Goal: Task Accomplishment & Management: Manage account settings

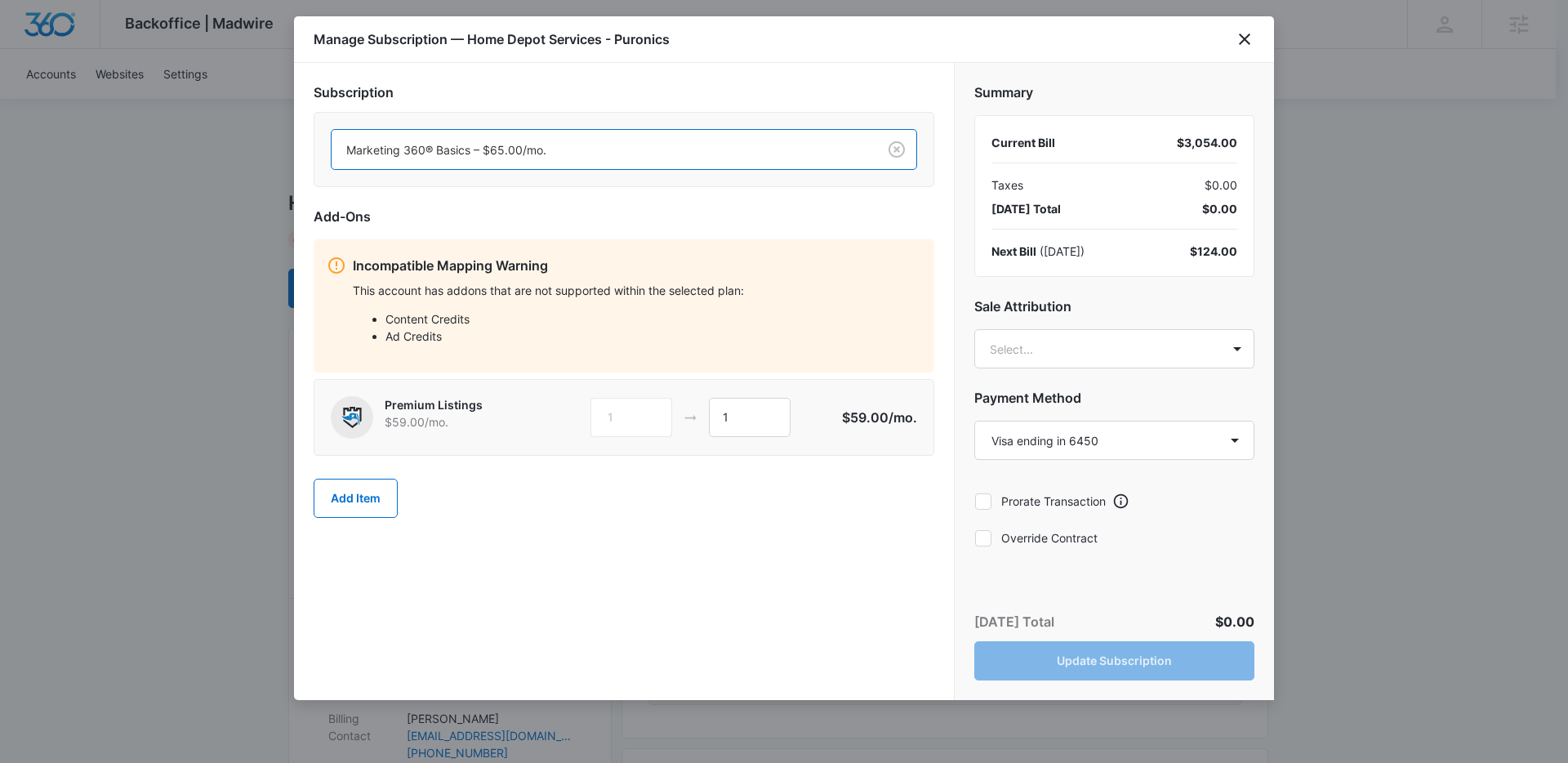
select select "pm_1RhhDnA4n8RTgNjUNFJBp3D3"
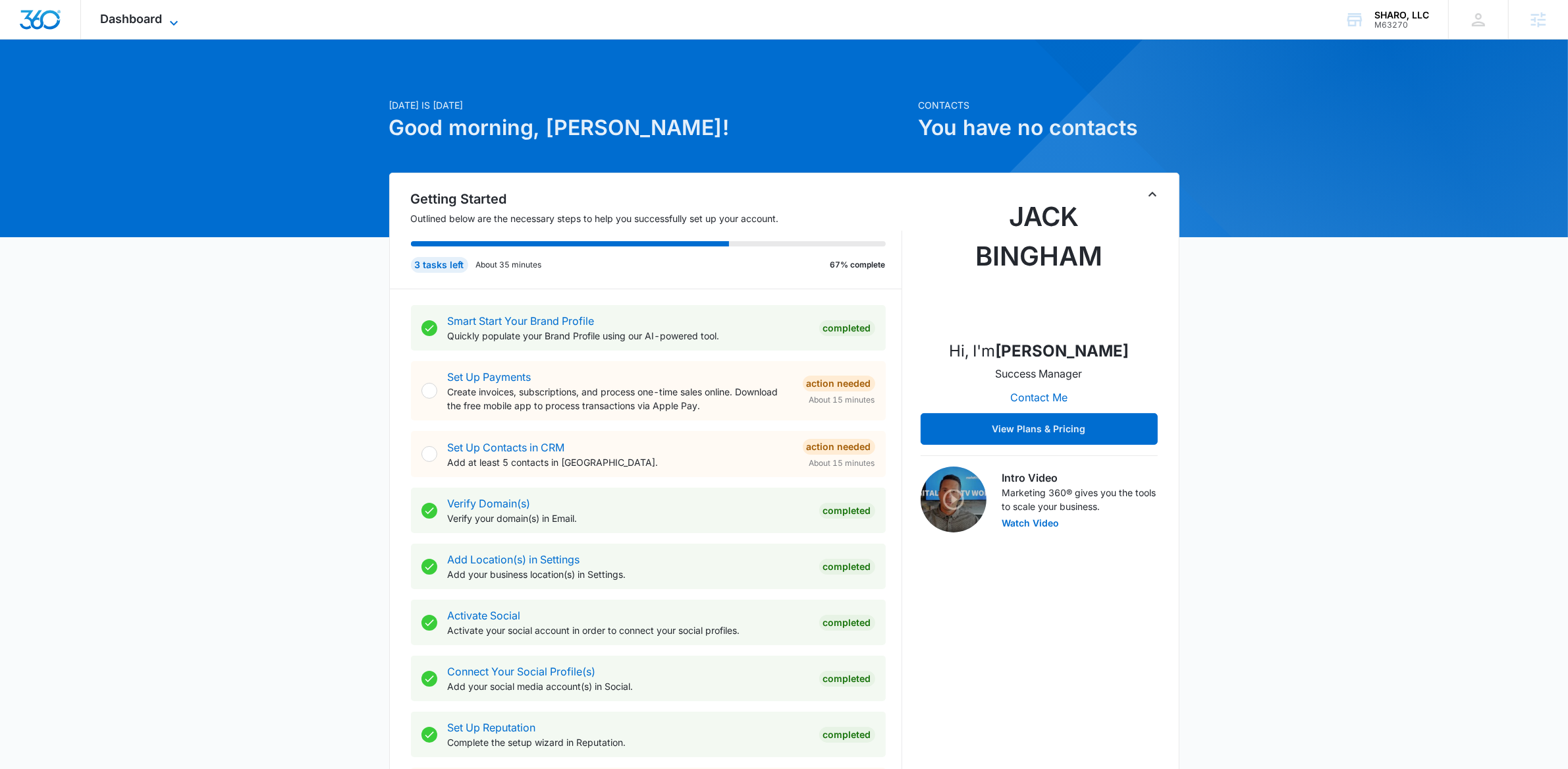
click at [171, 16] on icon at bounding box center [174, 22] width 16 height 16
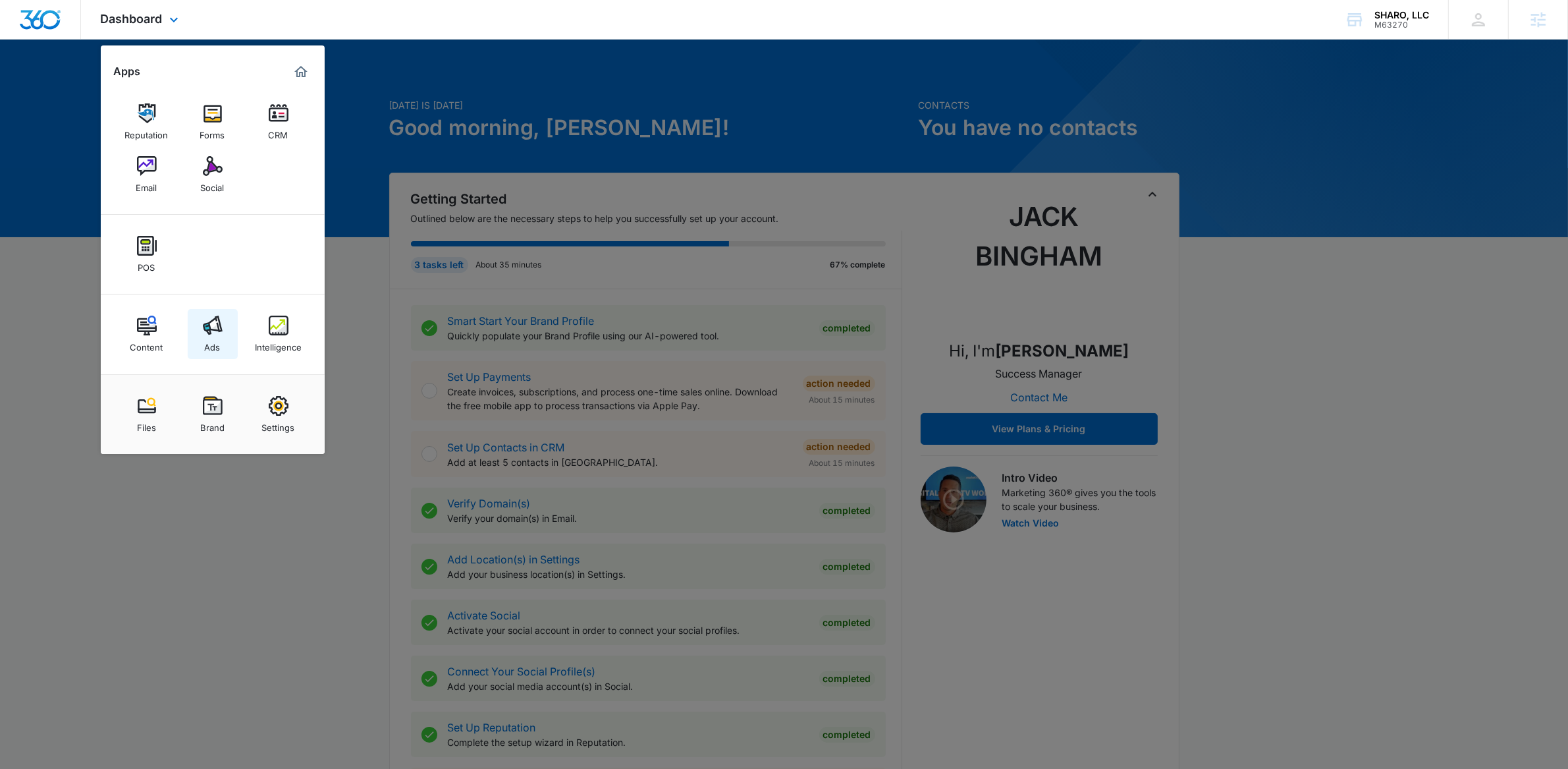
click at [219, 346] on div "Ads" at bounding box center [212, 343] width 16 height 17
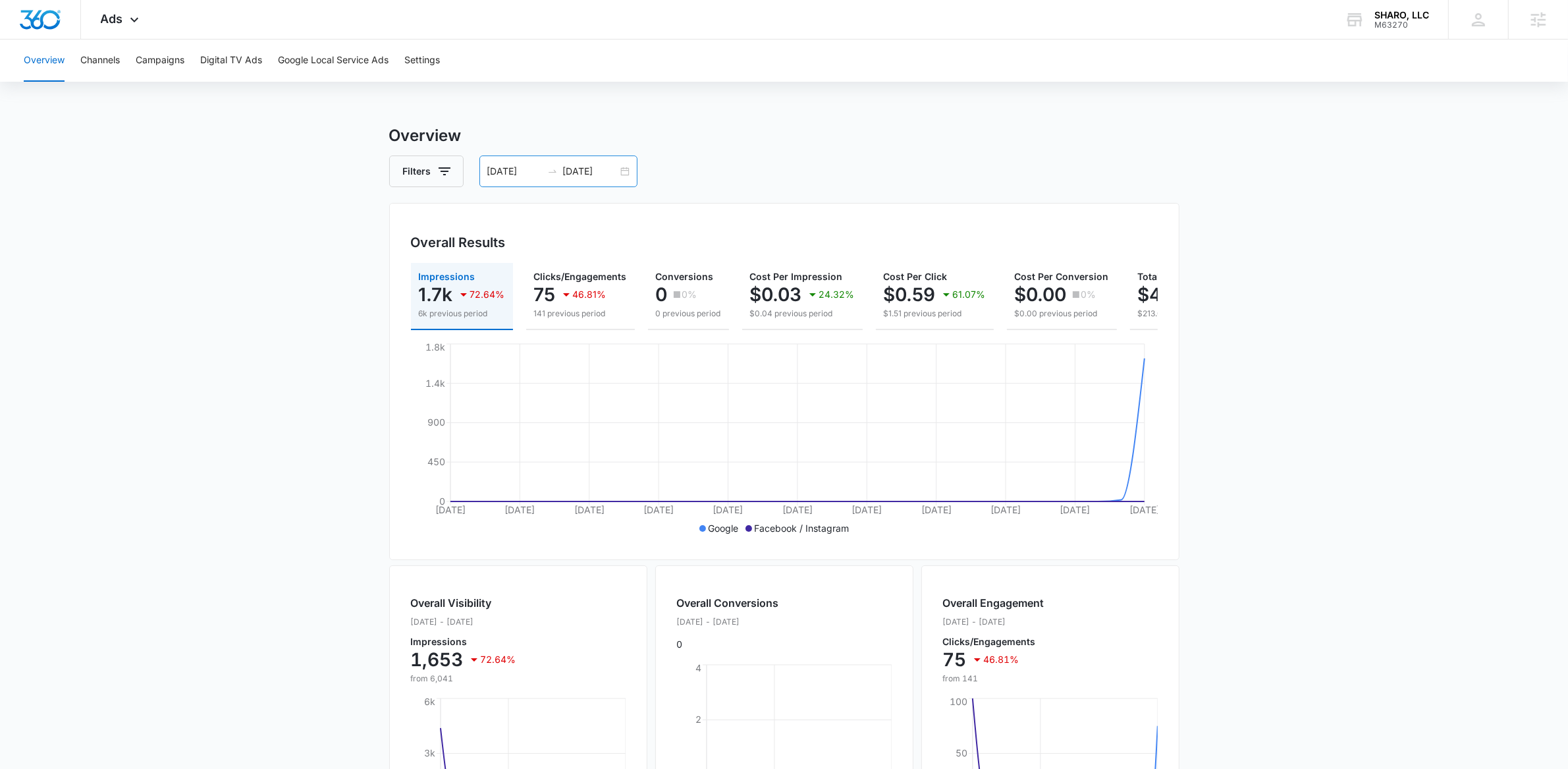
click at [624, 169] on div "09/07/2025 10/07/2025" at bounding box center [558, 171] width 158 height 31
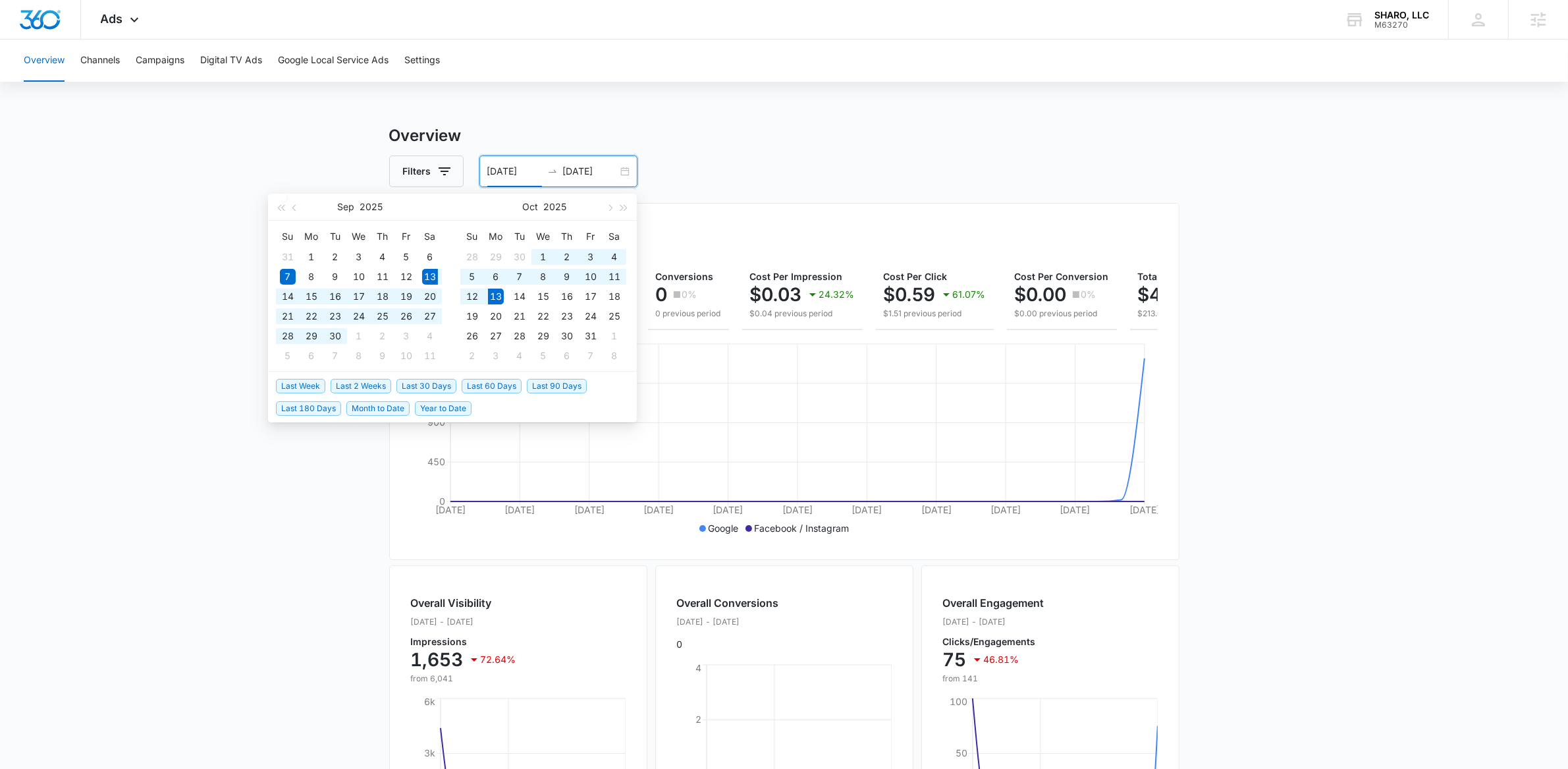
click at [414, 386] on span "Last 30 Days" at bounding box center [426, 386] width 60 height 14
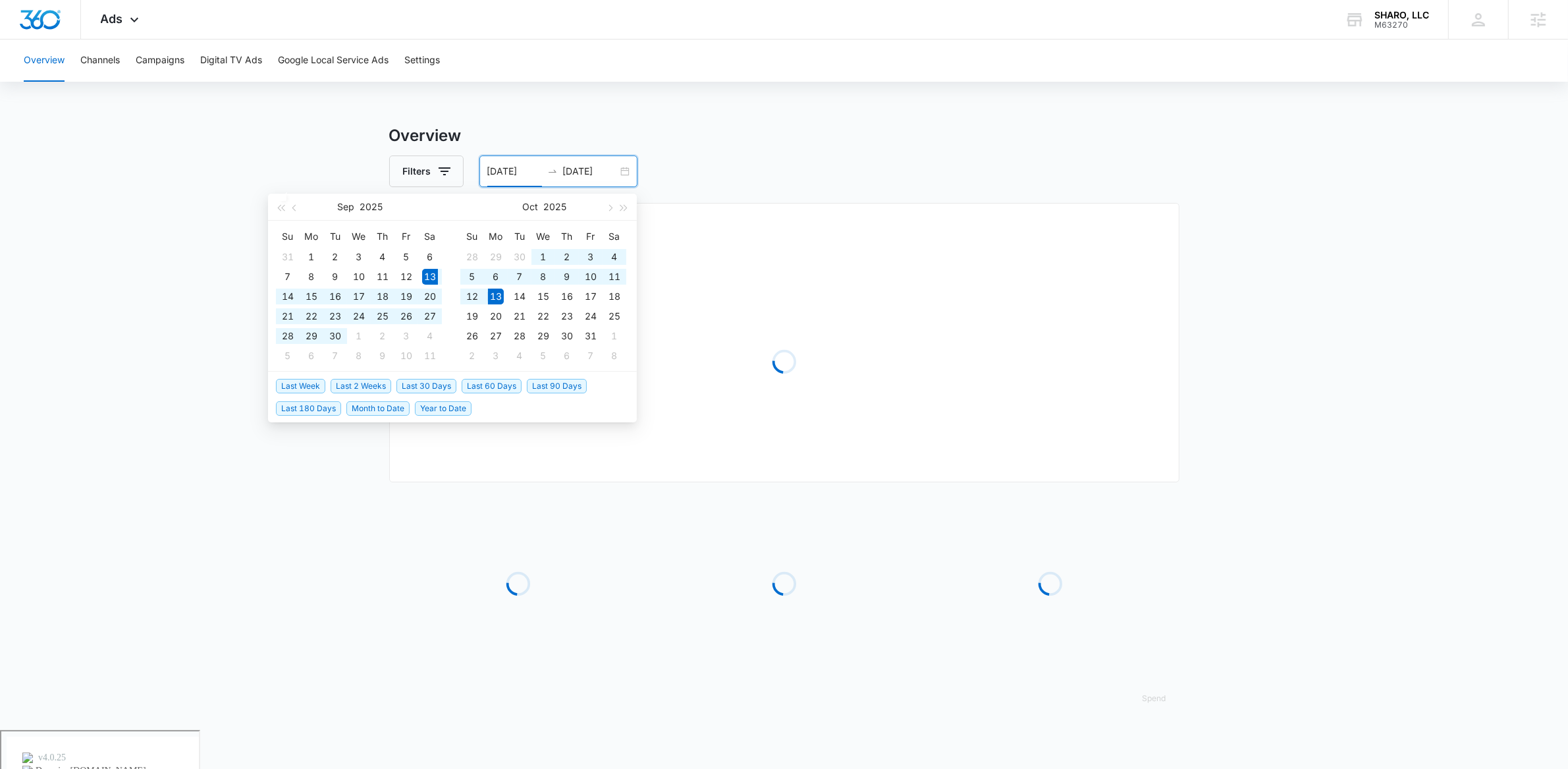
type input "09/13/2025"
type input "10/13/2025"
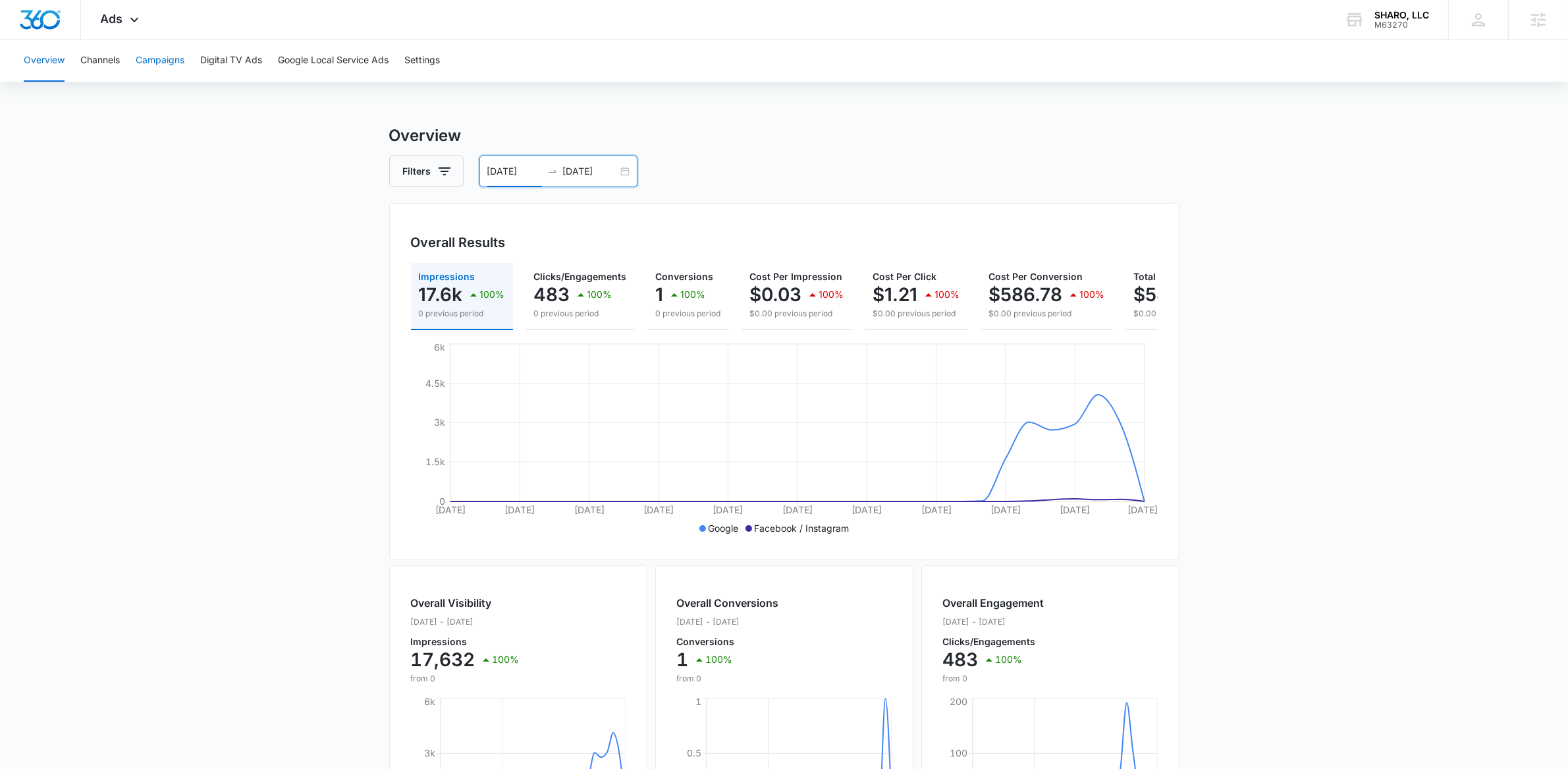
click at [160, 48] on button "Campaigns" at bounding box center [160, 60] width 48 height 43
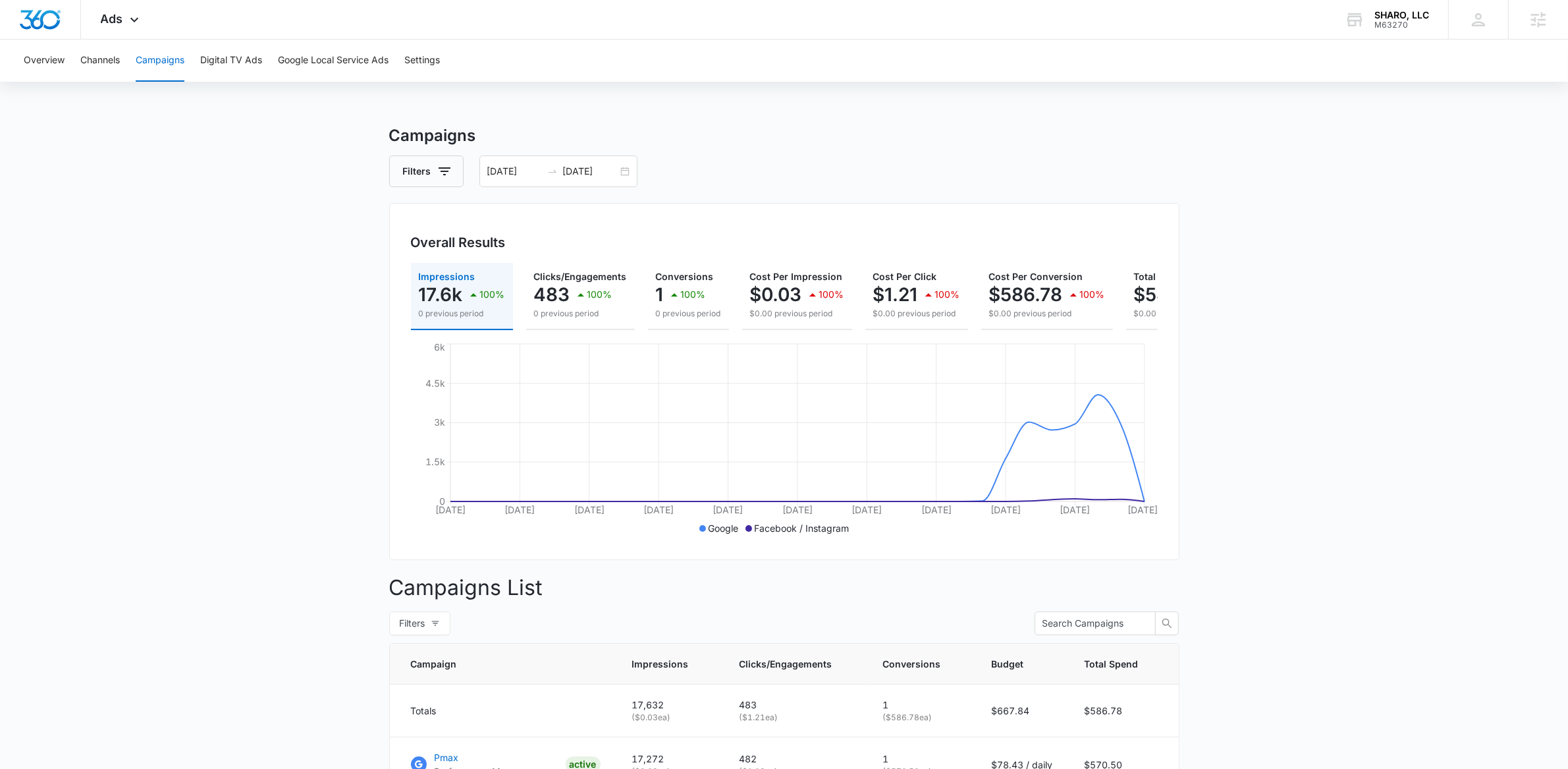
click at [252, 330] on main "Campaigns Filters 09/13/2025 10/13/2025 Overall Results Impressions 17.6k 100% …" at bounding box center [784, 586] width 1568 height 925
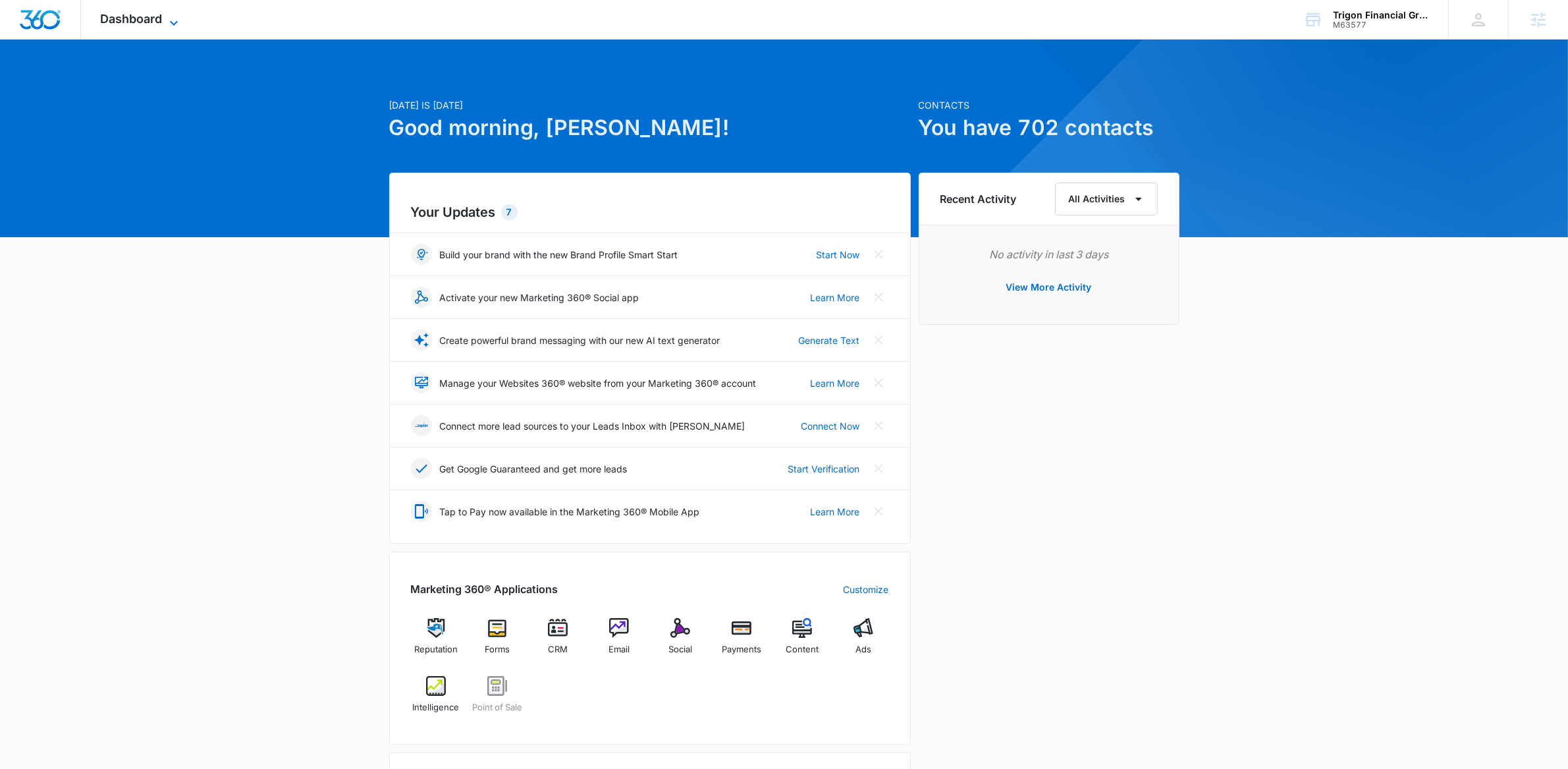
click at [174, 21] on icon at bounding box center [174, 22] width 16 height 16
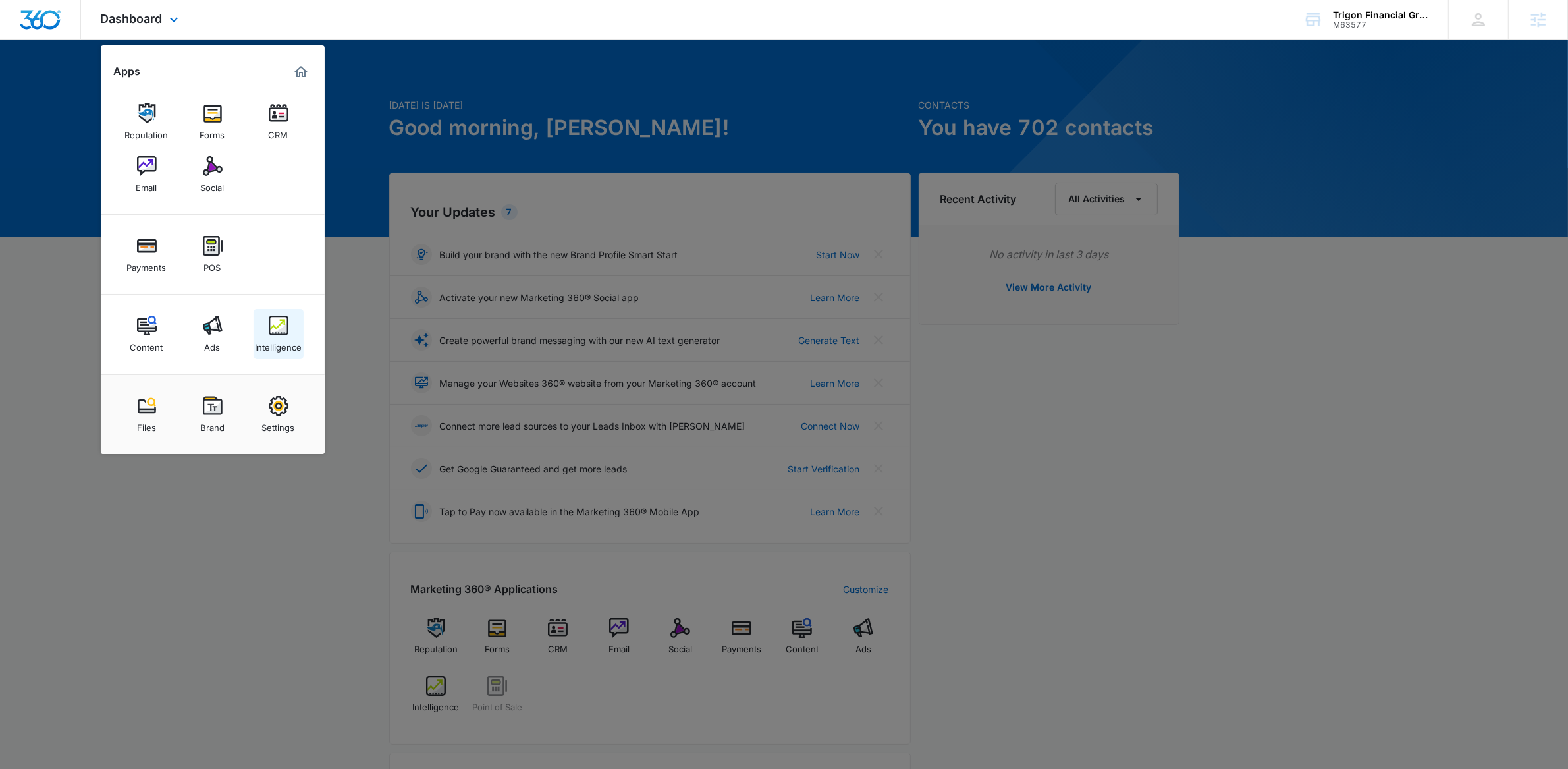
click at [269, 331] on img at bounding box center [278, 325] width 19 height 19
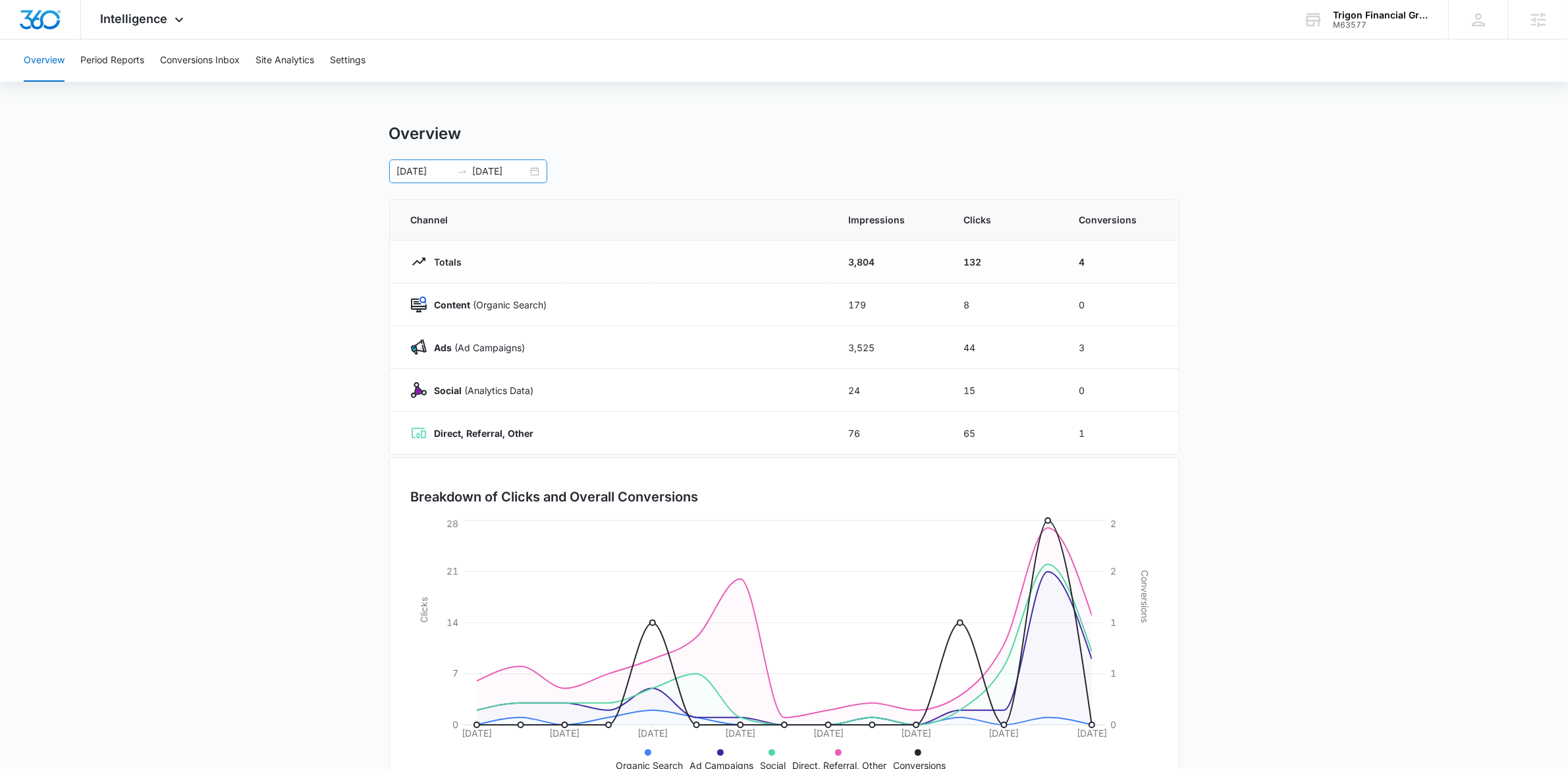
click at [538, 168] on div "09/23/2025 10/07/2025" at bounding box center [468, 172] width 158 height 24
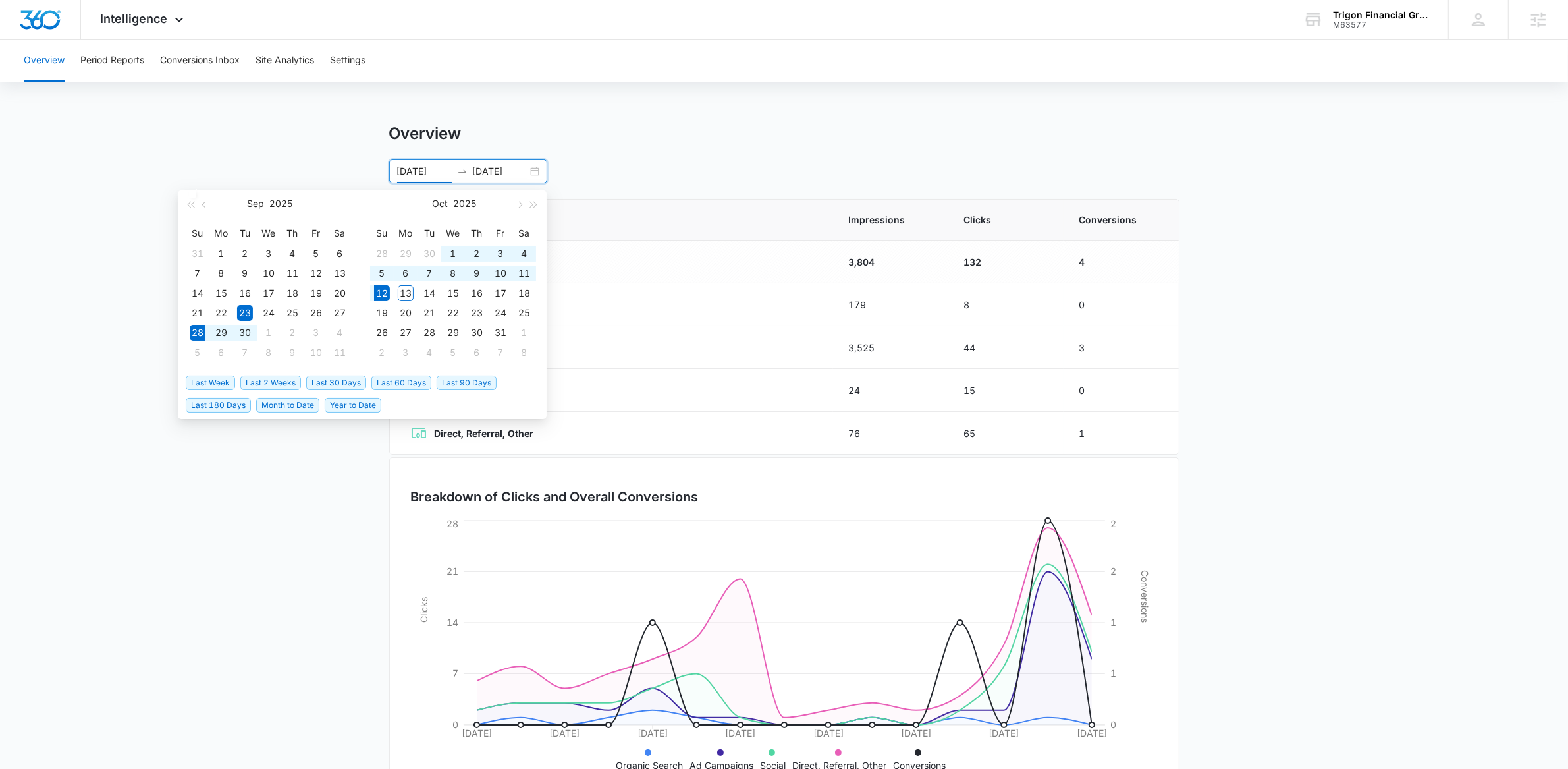
click at [272, 380] on span "Last 2 Weeks" at bounding box center [270, 382] width 60 height 14
type input "09/28/2025"
type input "10/12/2025"
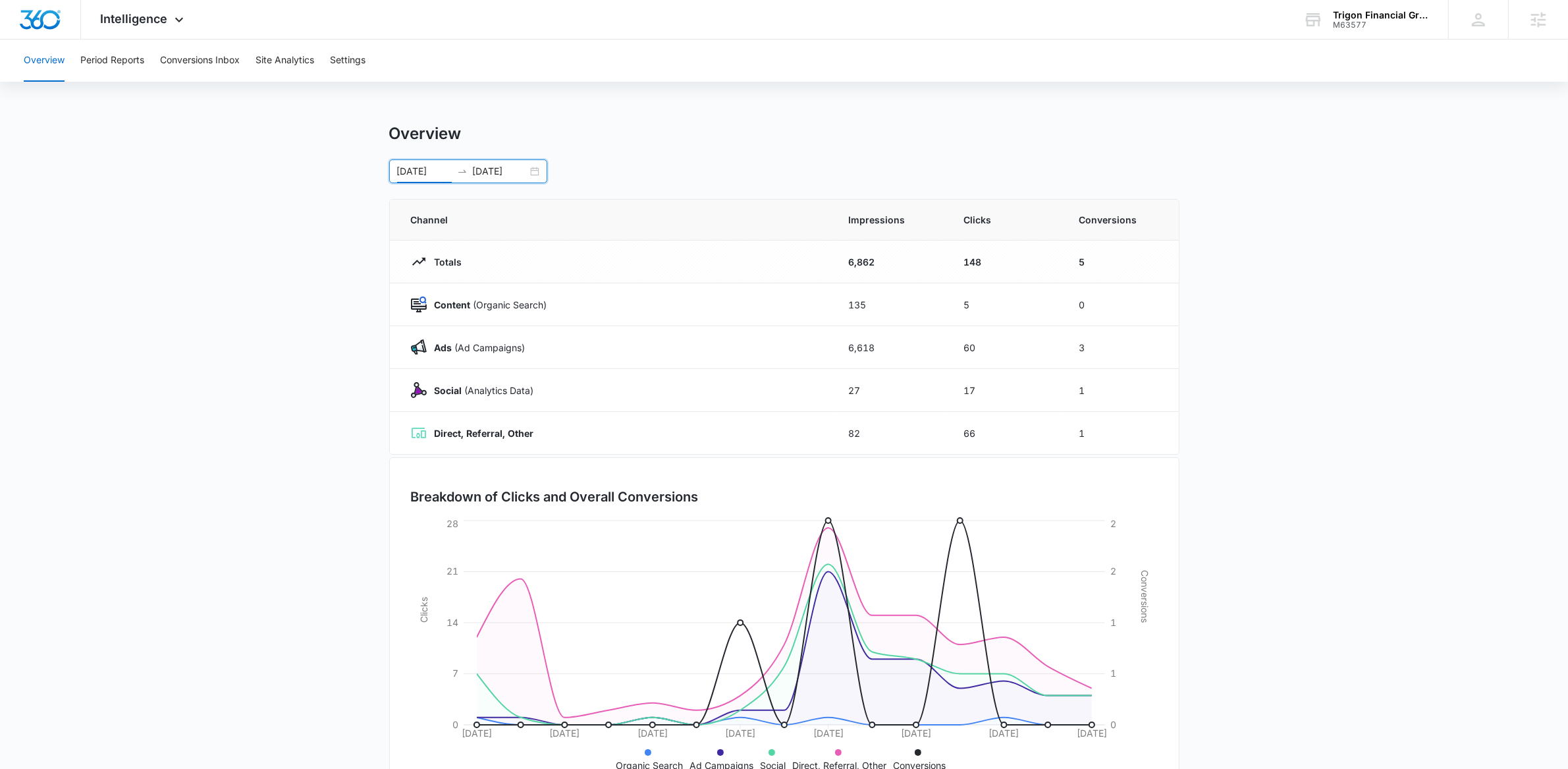
click at [249, 409] on main "Overview 09/28/2025 10/12/2025 Sep 2025 Su Mo Tu We Th Fr Sa 31 1 2 3 4 5 6 7 8…" at bounding box center [784, 469] width 1568 height 691
click at [177, 19] on icon at bounding box center [179, 22] width 16 height 16
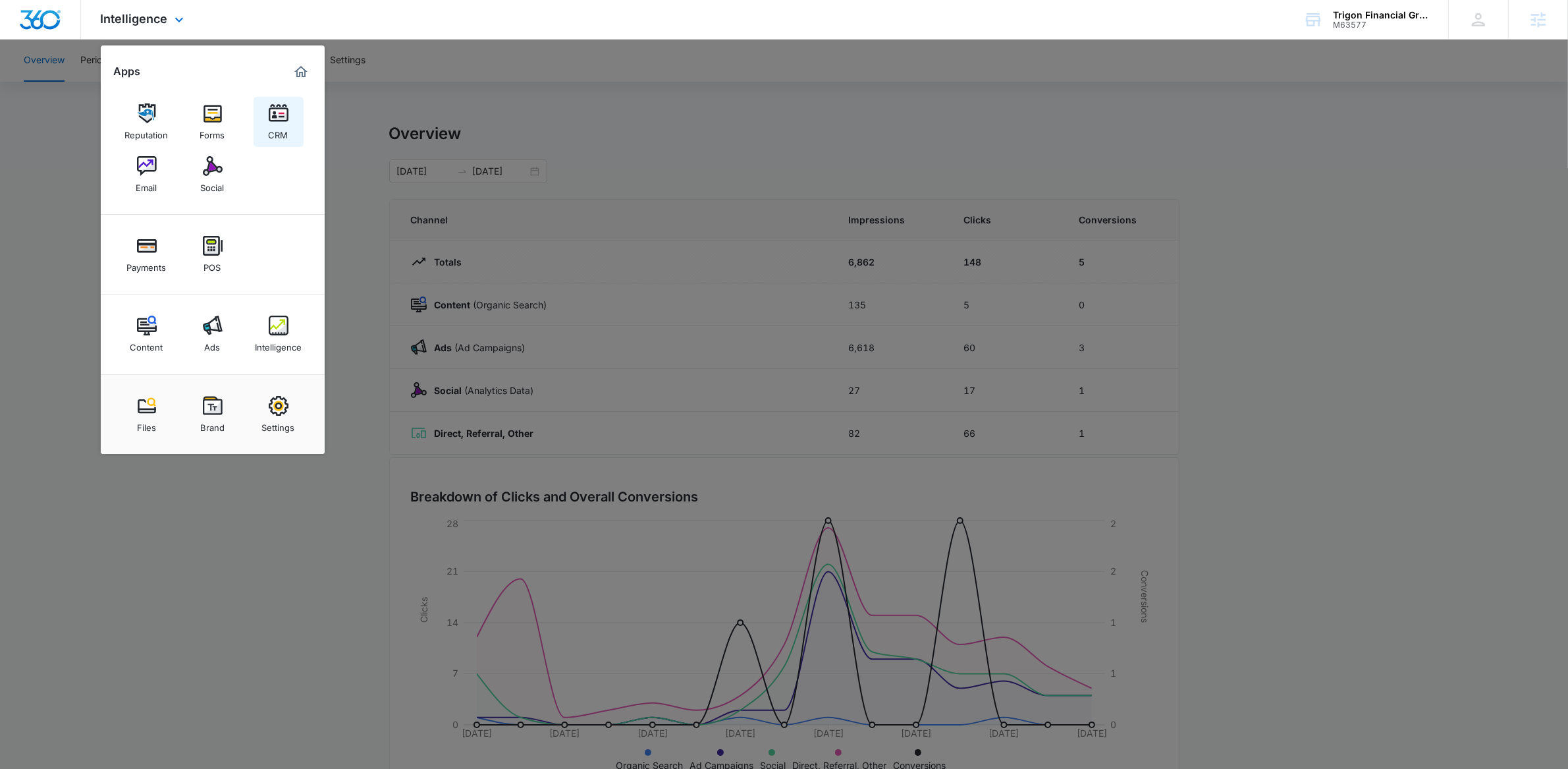
click at [289, 117] on link "CRM" at bounding box center [278, 122] width 50 height 50
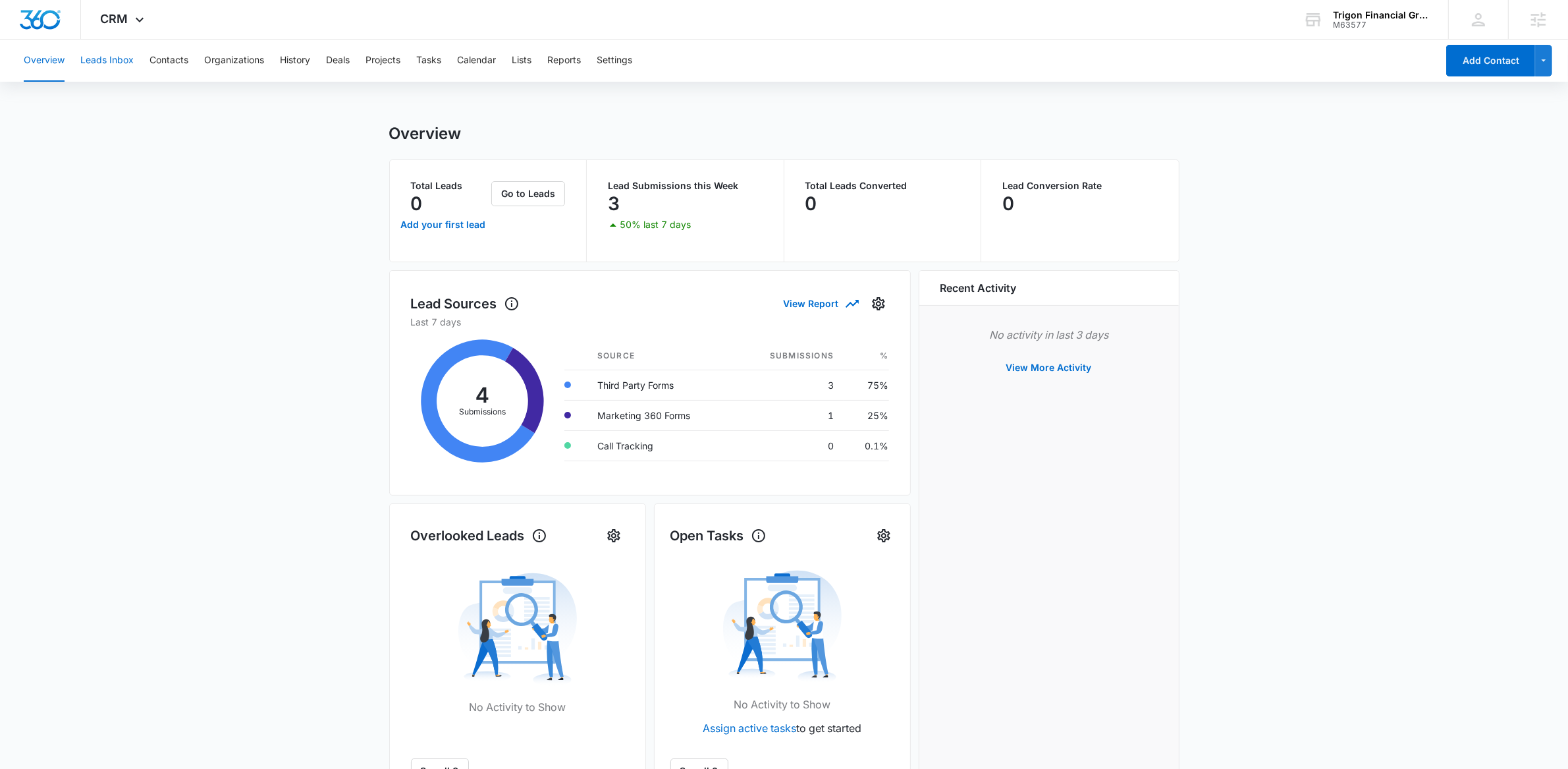
click at [115, 59] on button "Leads Inbox" at bounding box center [107, 60] width 54 height 43
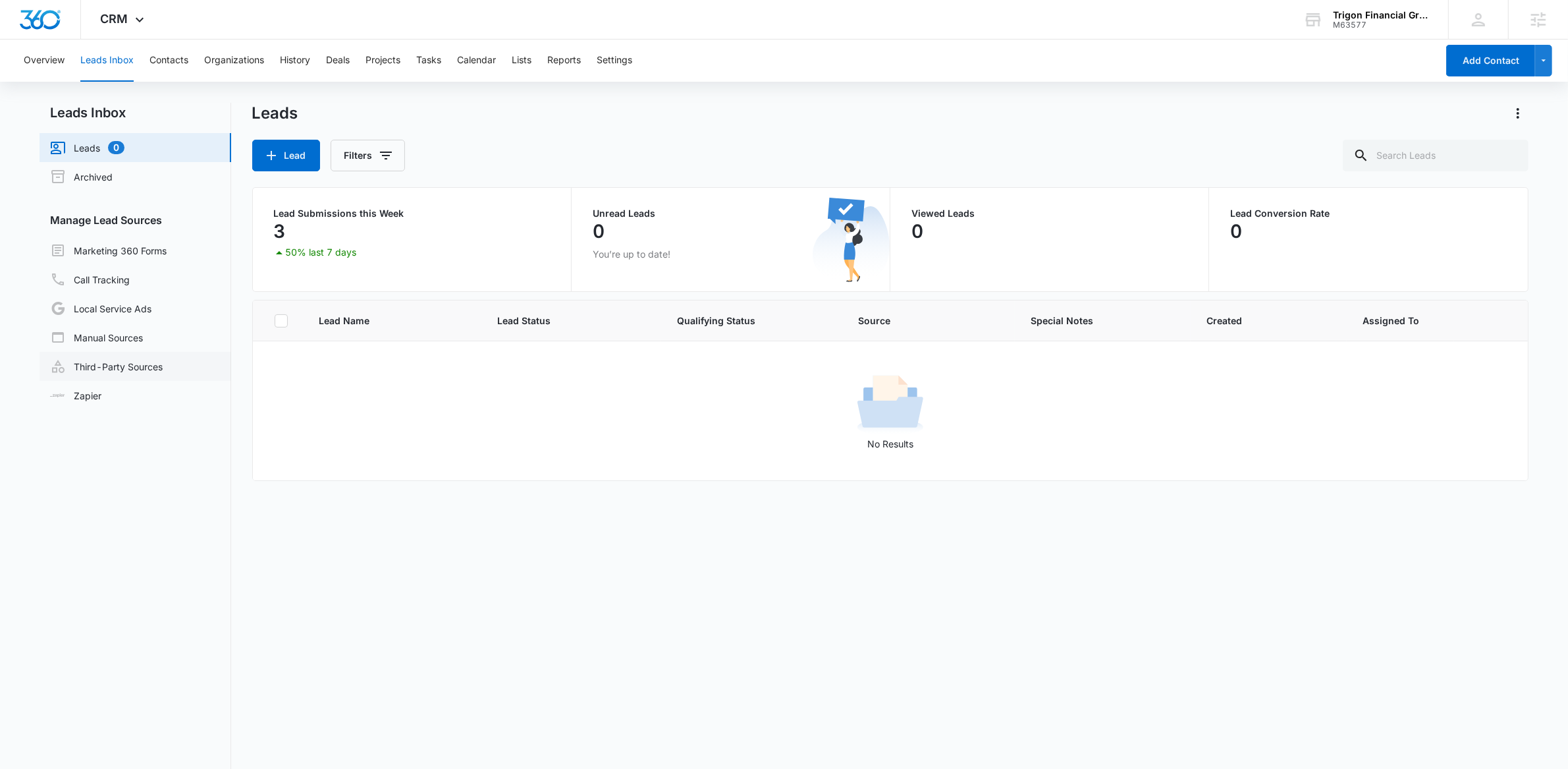
click at [126, 368] on link "Third-Party Sources" at bounding box center [106, 365] width 113 height 16
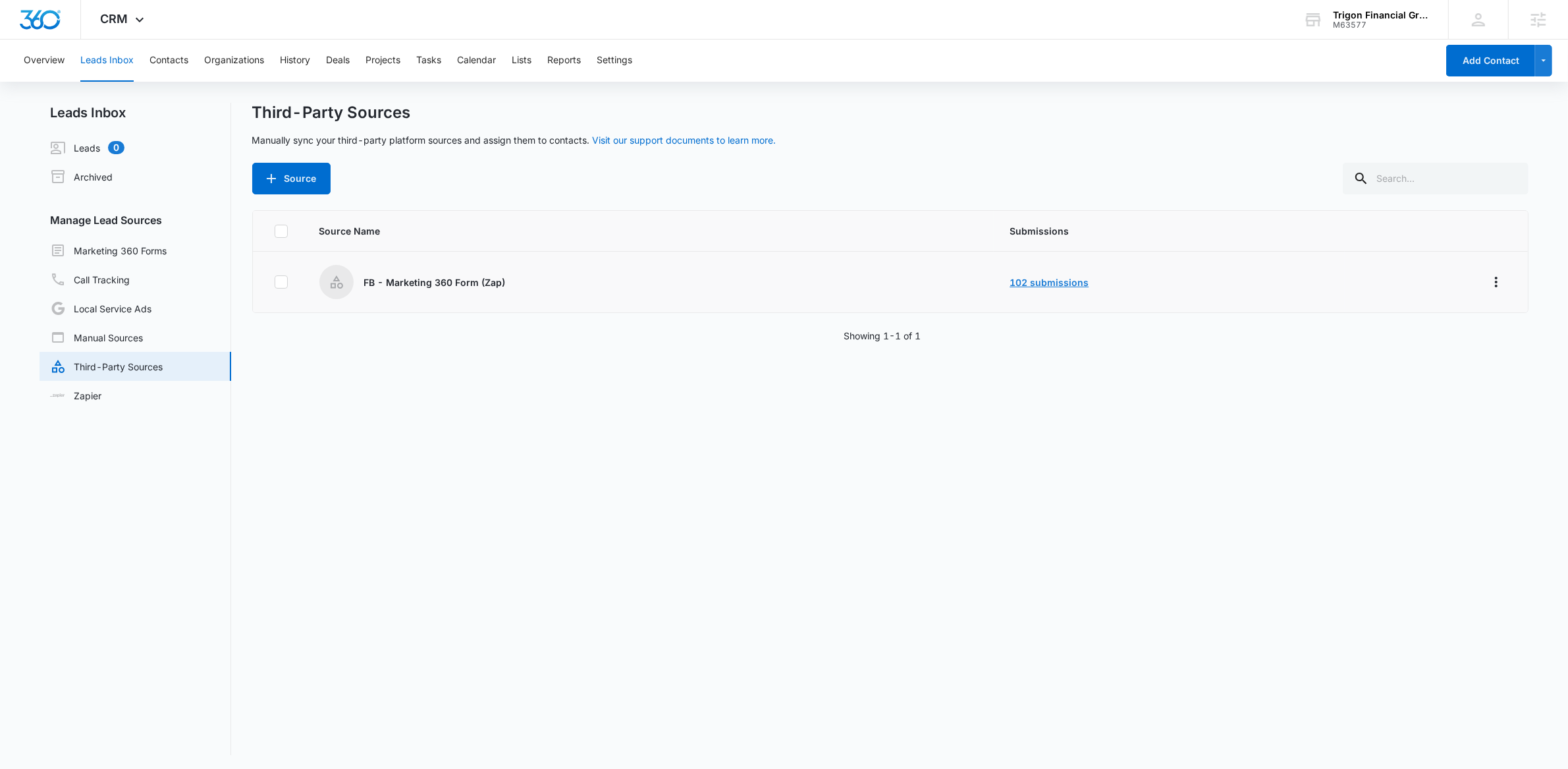
click at [1062, 280] on link "102 submissions" at bounding box center [1049, 282] width 79 height 11
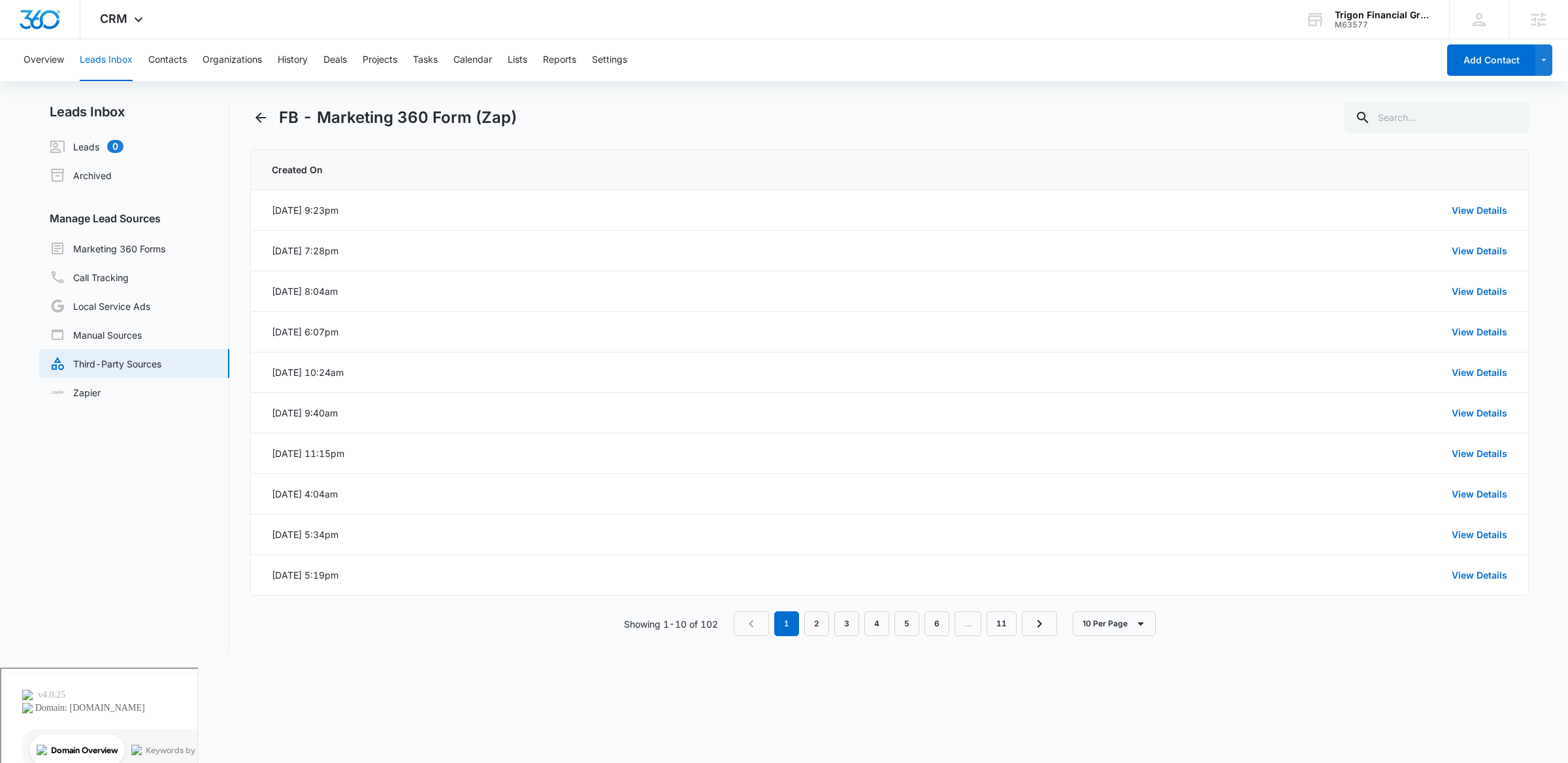
click at [690, 107] on div "FB - Marketing 360 Form (Zap)" at bounding box center [889, 118] width 1279 height 31
click at [262, 115] on icon "Back" at bounding box center [260, 117] width 16 height 16
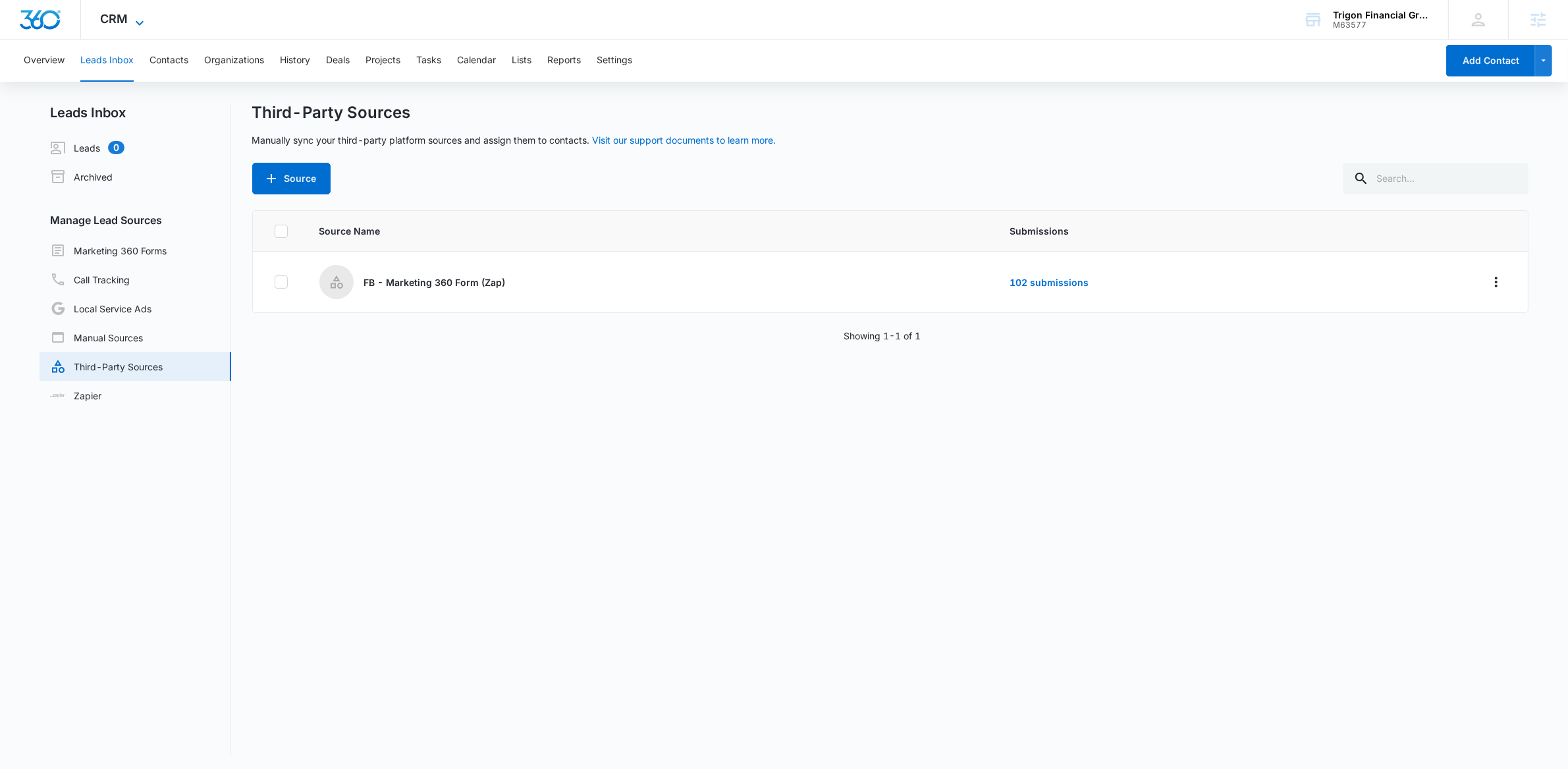
click at [136, 15] on icon at bounding box center [139, 22] width 16 height 16
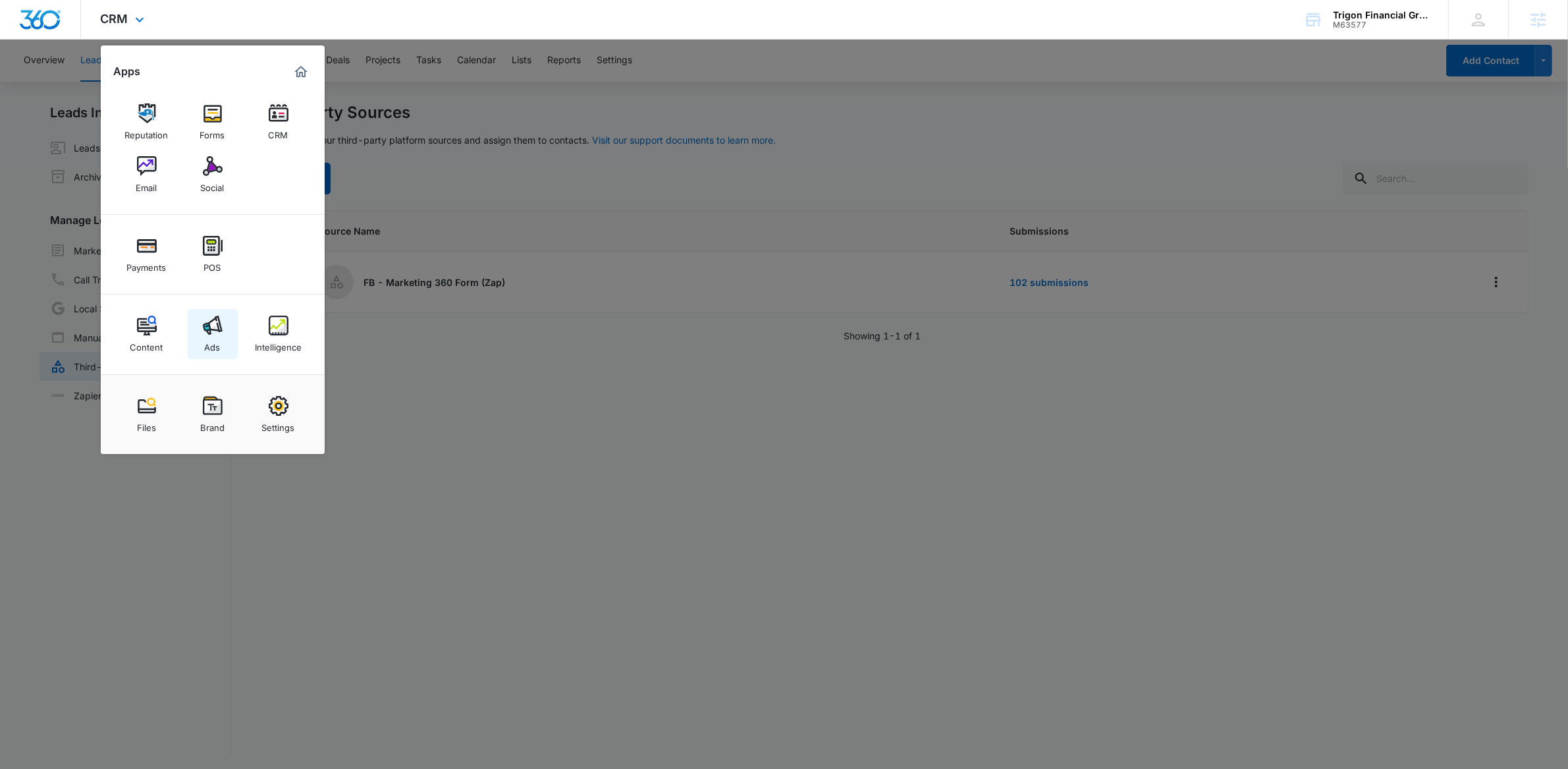
click at [215, 336] on div "Ads" at bounding box center [212, 343] width 16 height 17
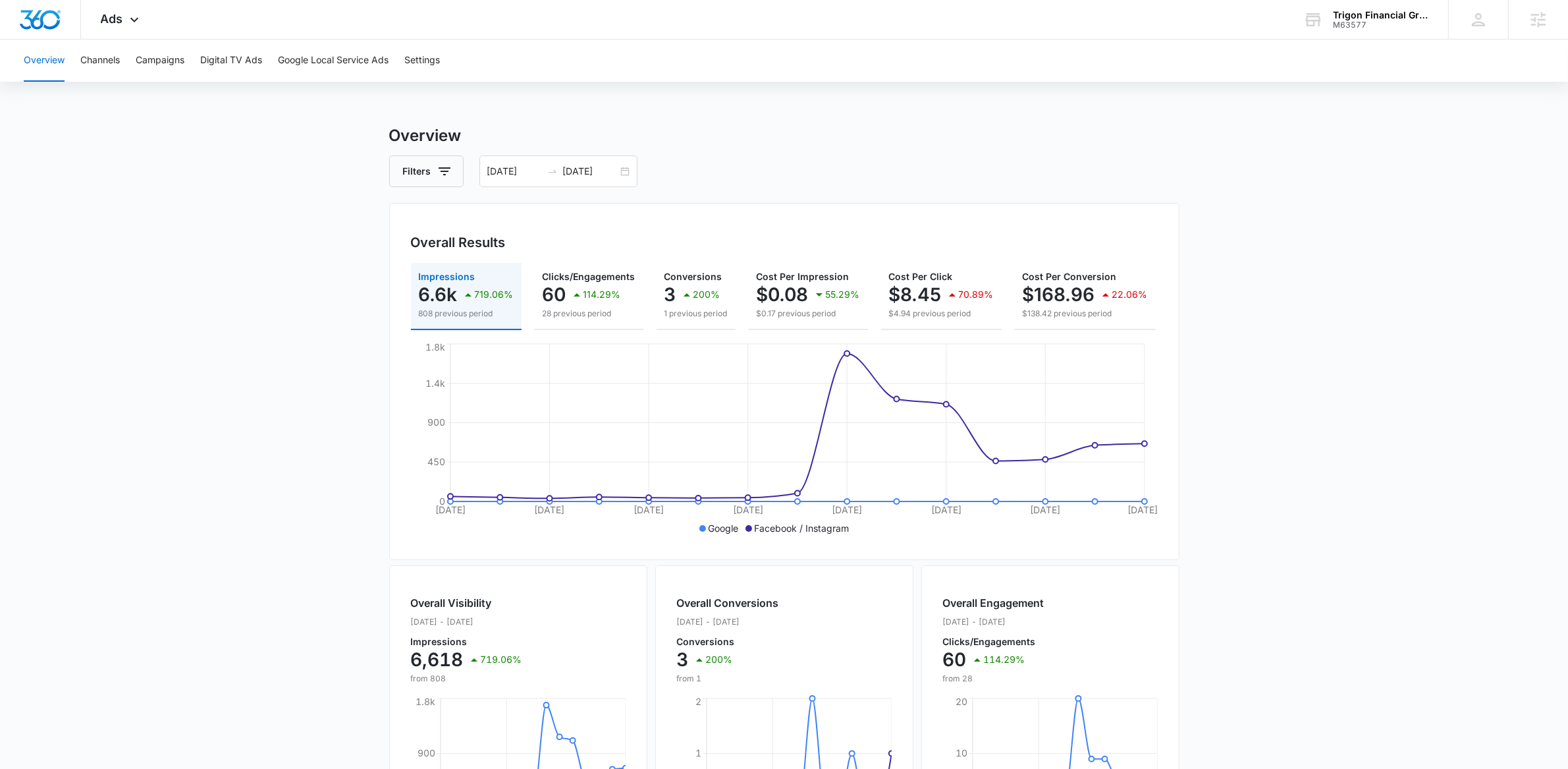
click at [273, 335] on main "Overview Filters 09/28/2025 10/12/2025 Overall Results Impressions 6.6k 719.06%…" at bounding box center [784, 597] width 1568 height 946
click at [160, 54] on button "Campaigns" at bounding box center [160, 60] width 48 height 43
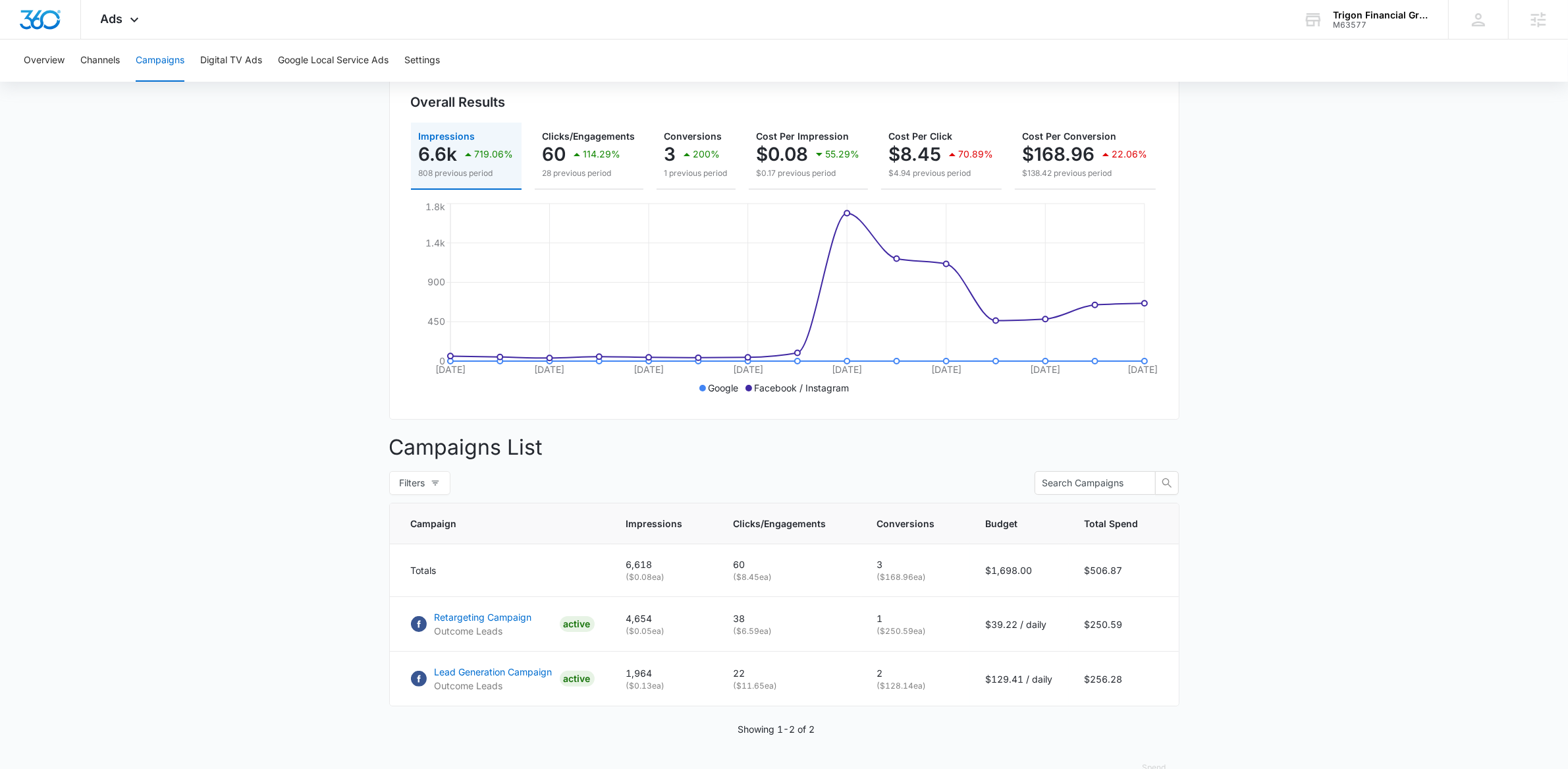
scroll to position [183, 0]
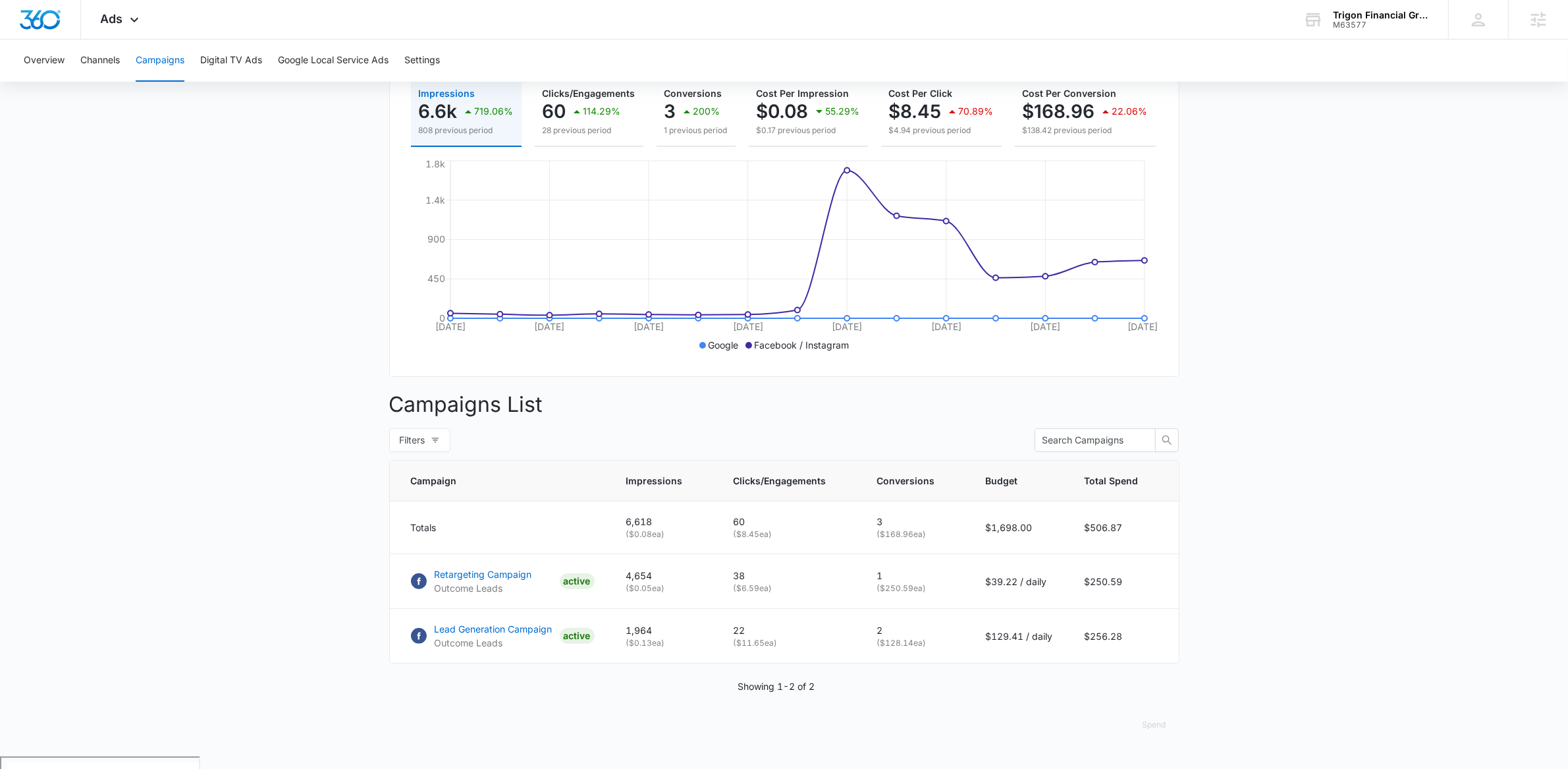
click at [269, 345] on main "Campaigns Filters 09/28/2025 10/12/2025 Overall Results Impressions 6.6k 719.06…" at bounding box center [784, 348] width 1568 height 815
click at [1345, 23] on div "M63577" at bounding box center [1380, 25] width 96 height 9
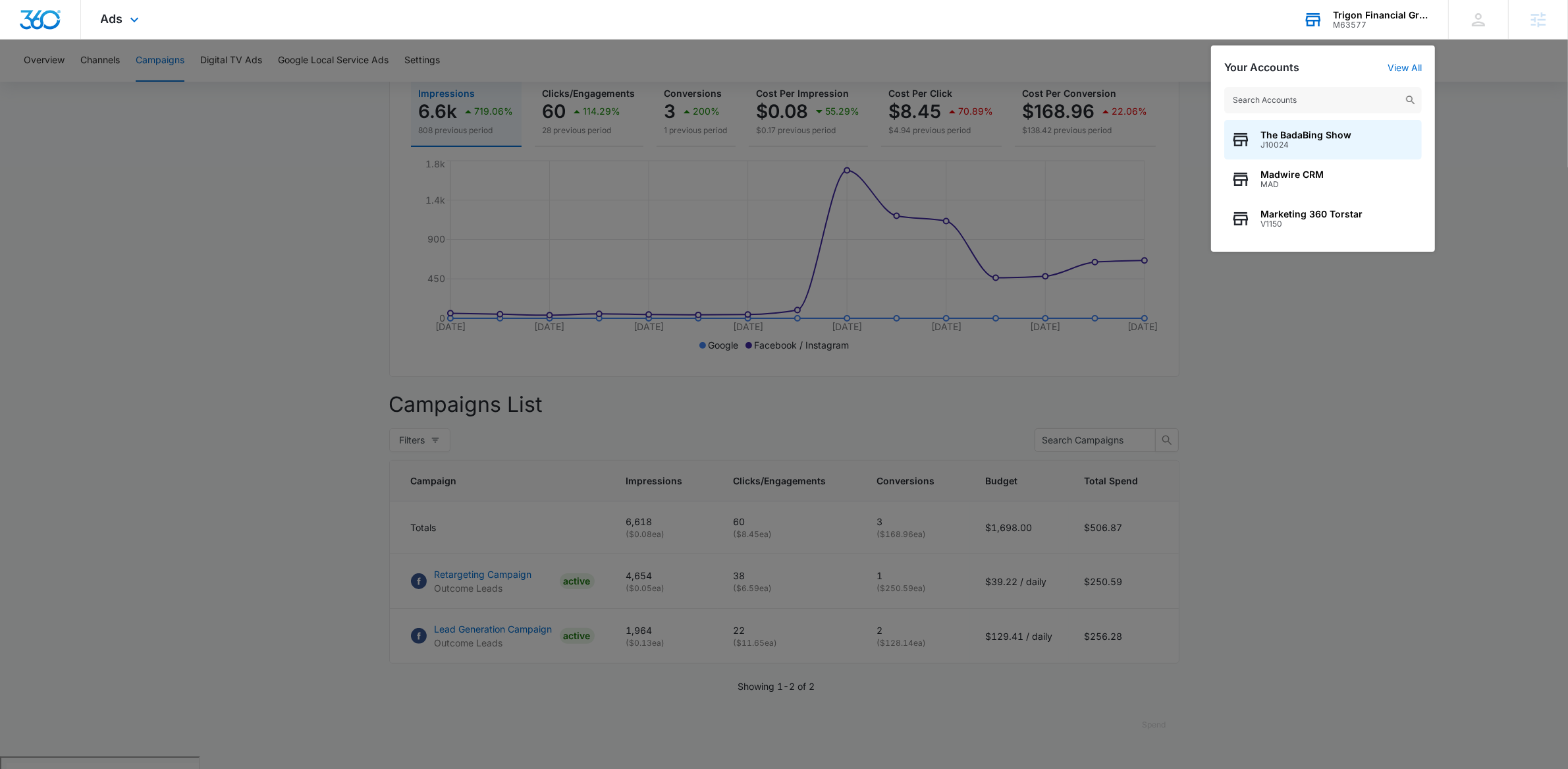
click at [1303, 98] on input "text" at bounding box center [1323, 100] width 198 height 26
type input "M331995"
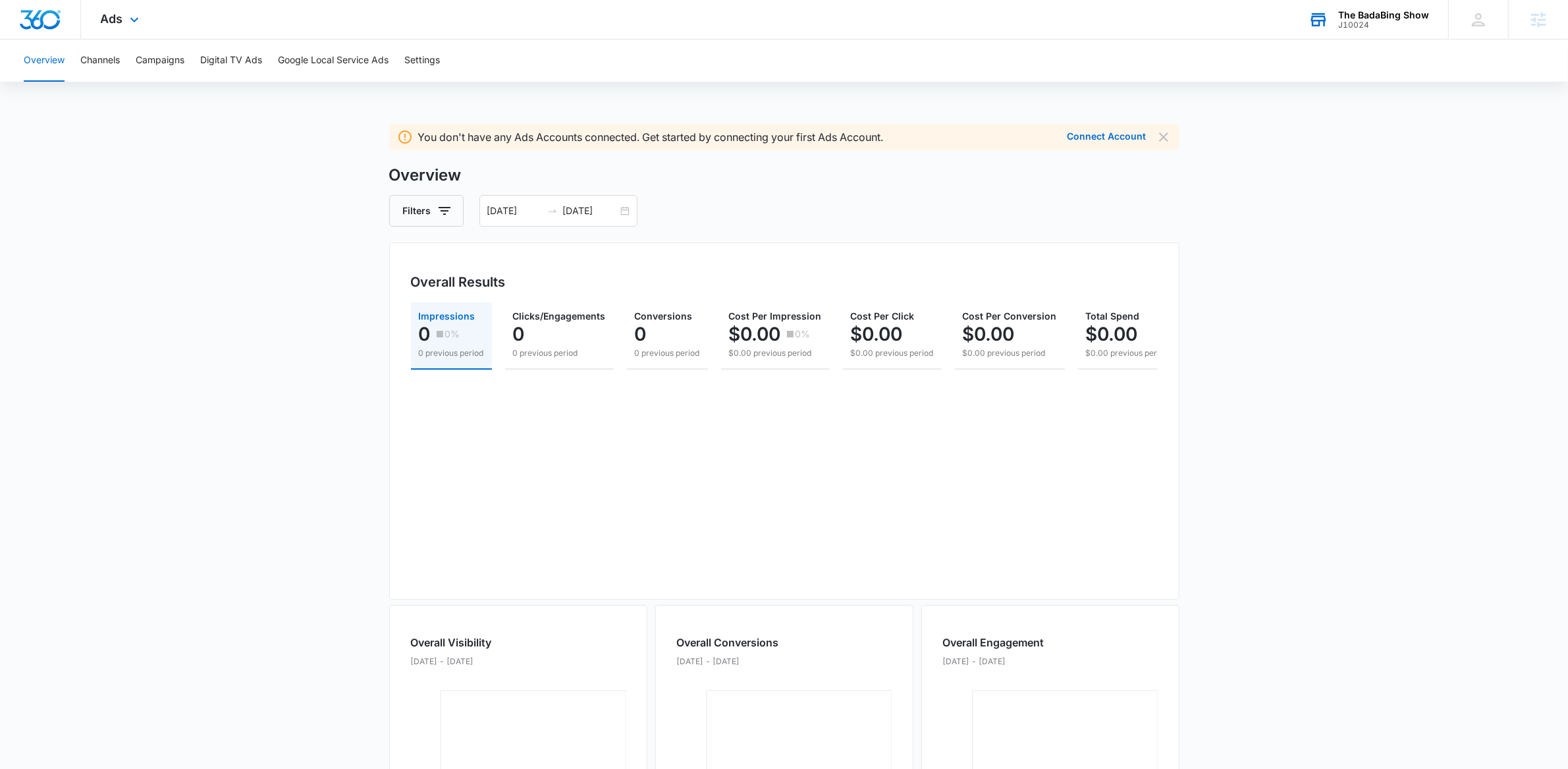
click at [1373, 15] on div "The BadaBing Show" at bounding box center [1383, 15] width 91 height 10
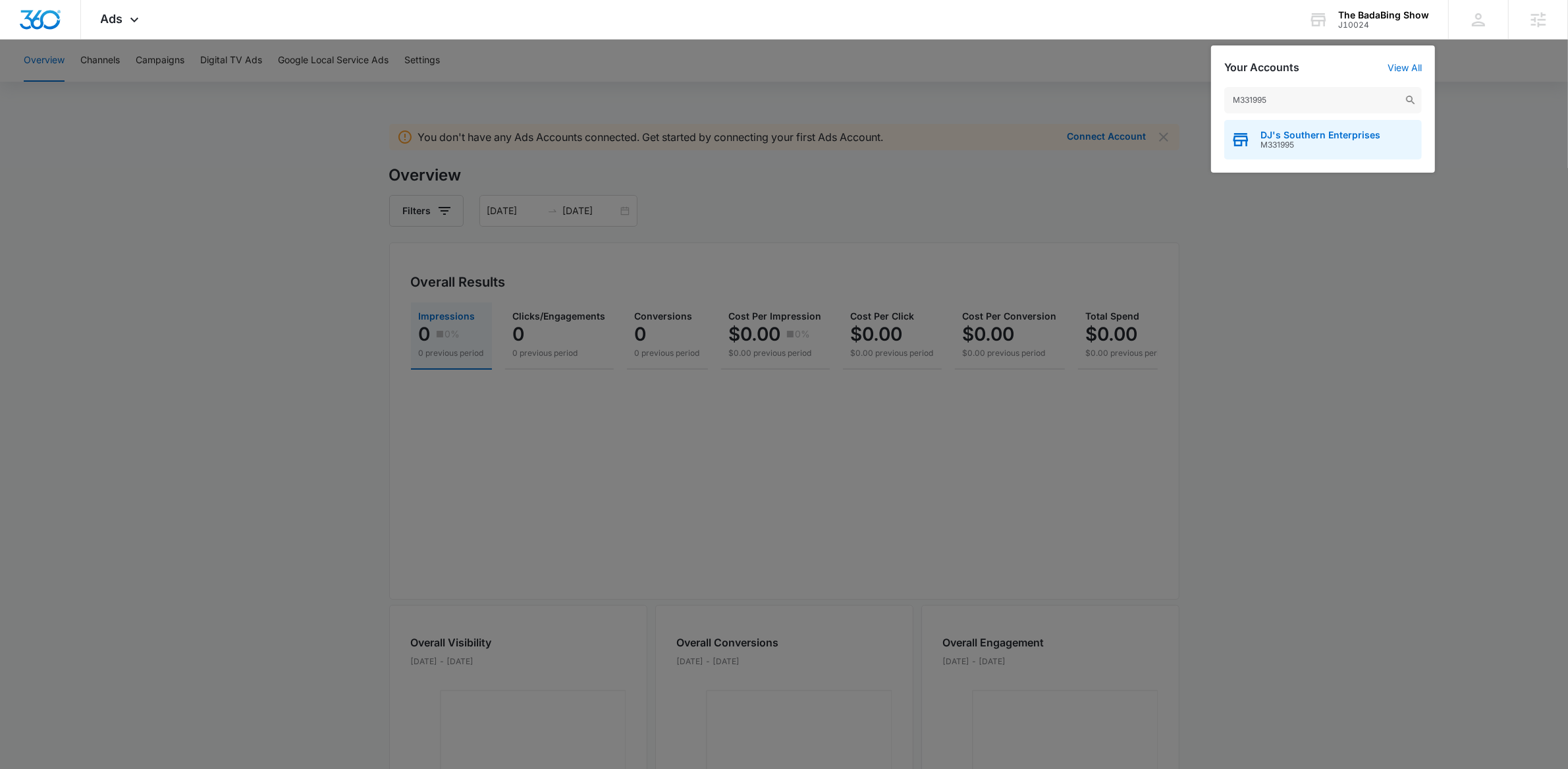
type input "M331995"
click at [1296, 136] on span "DJ's Southern Enterprises" at bounding box center [1320, 135] width 120 height 10
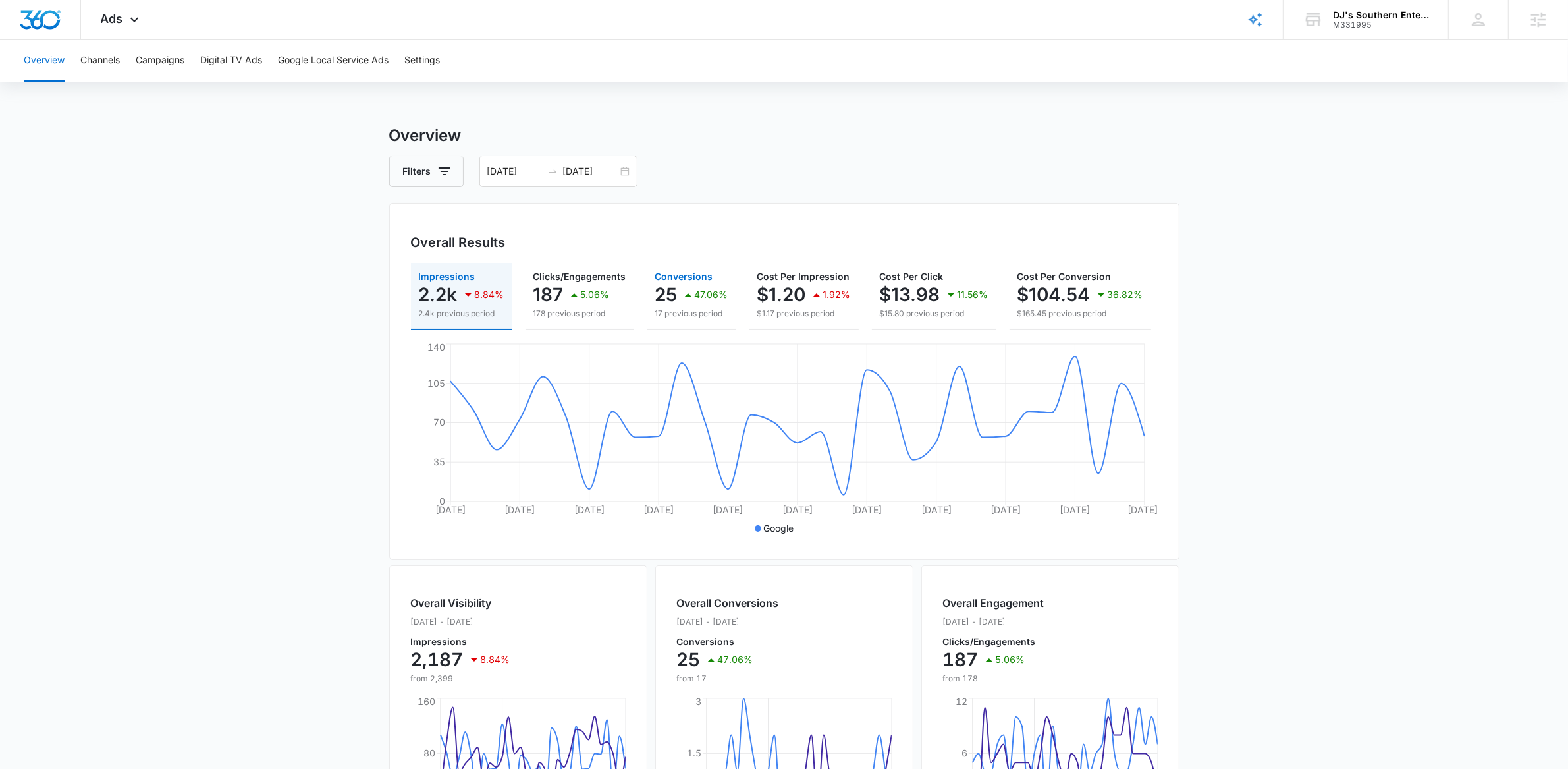
click at [680, 288] on icon "button" at bounding box center [687, 294] width 16 height 16
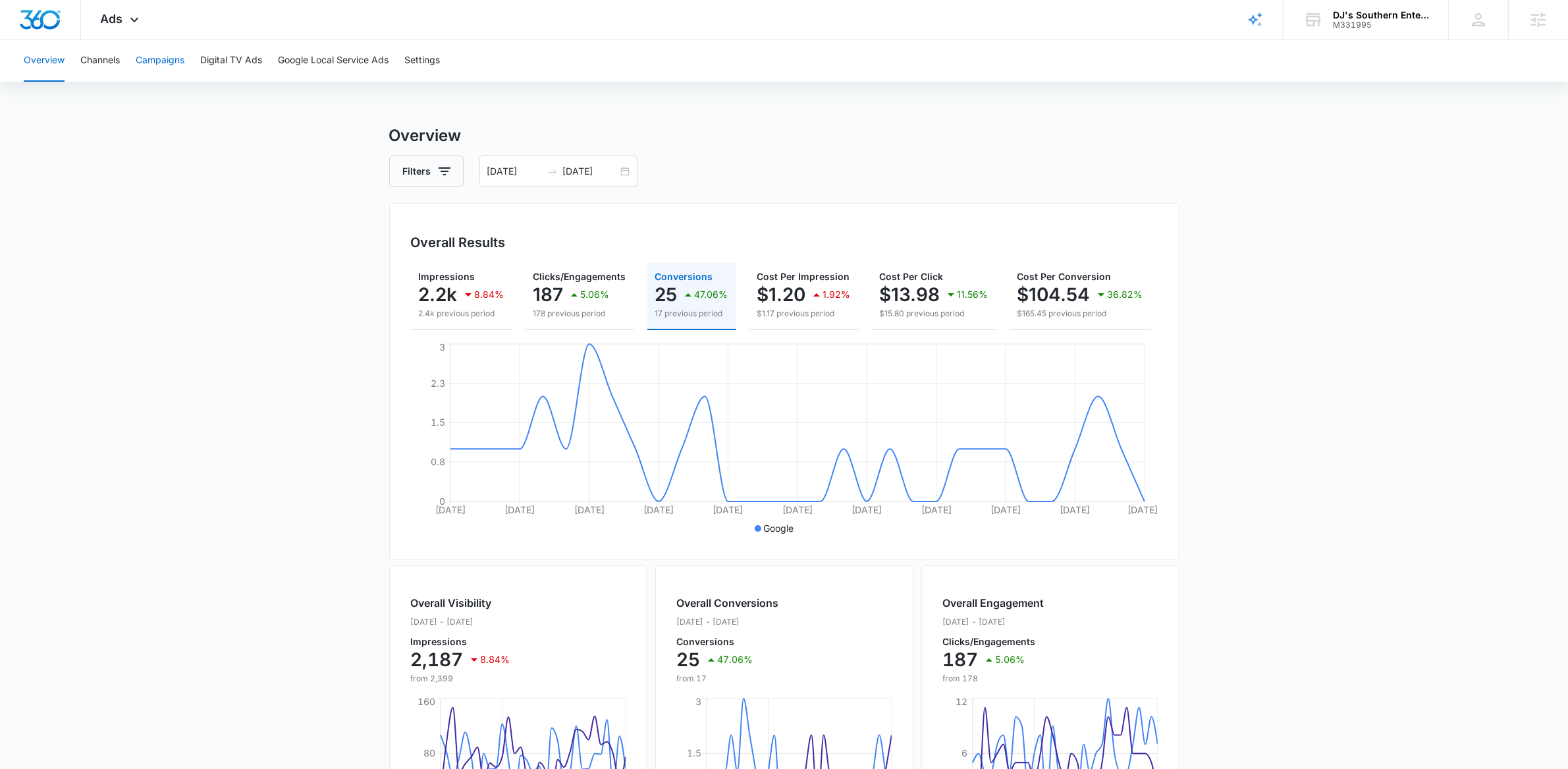
click at [169, 63] on button "Campaigns" at bounding box center [160, 60] width 48 height 43
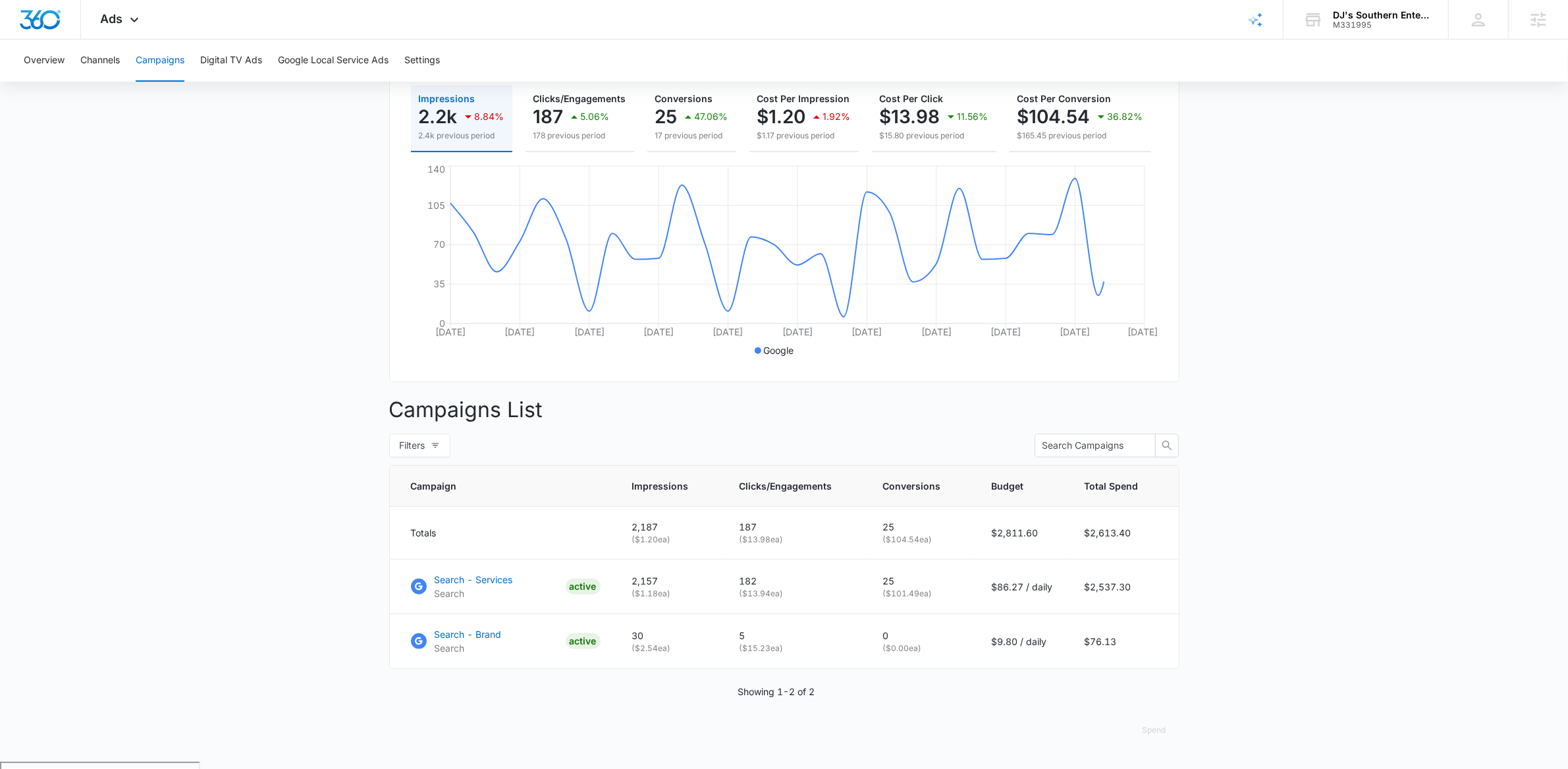
scroll to position [183, 0]
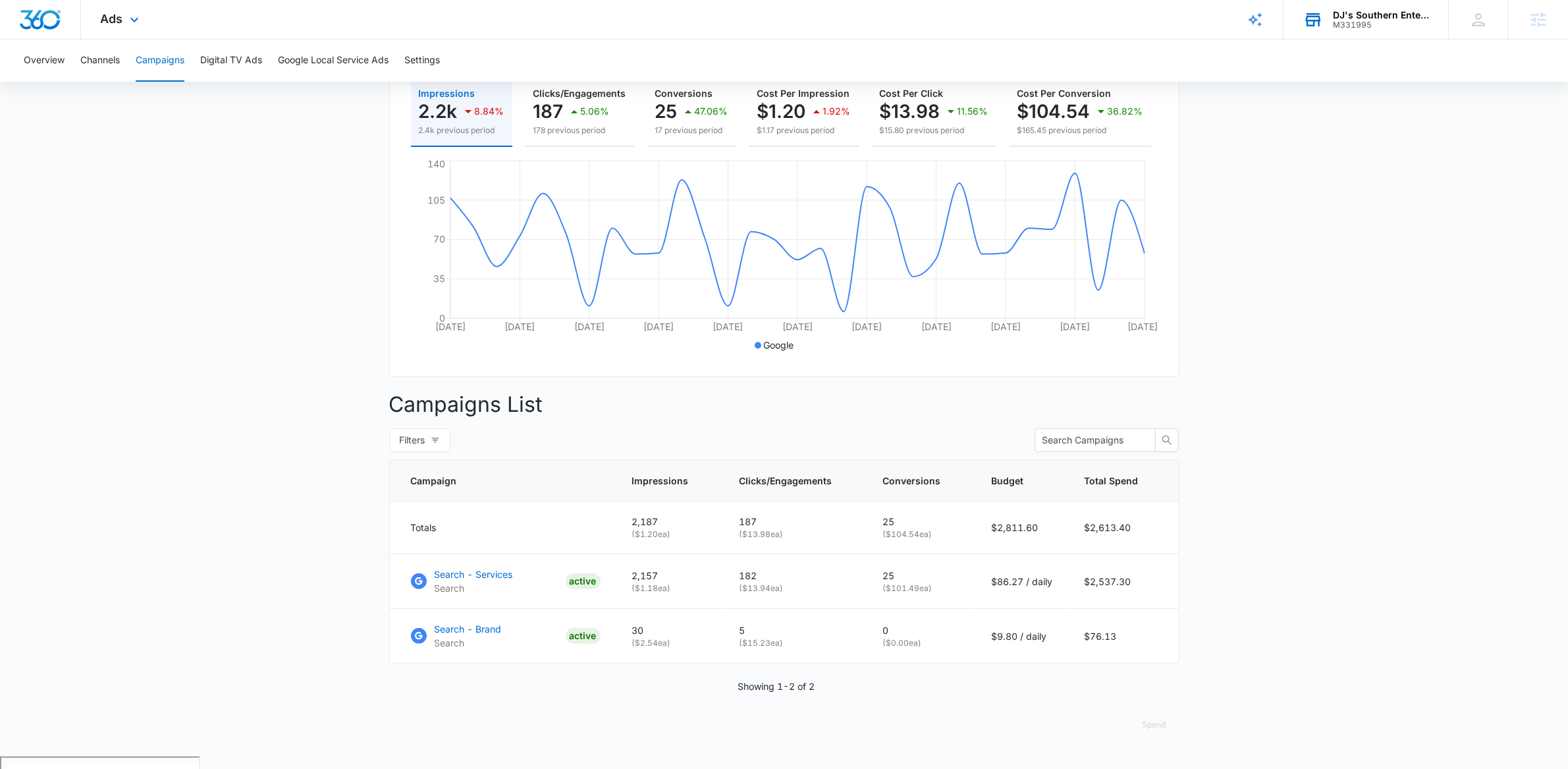
click at [1361, 19] on div "DJ's Southern Enterprises" at bounding box center [1380, 15] width 96 height 10
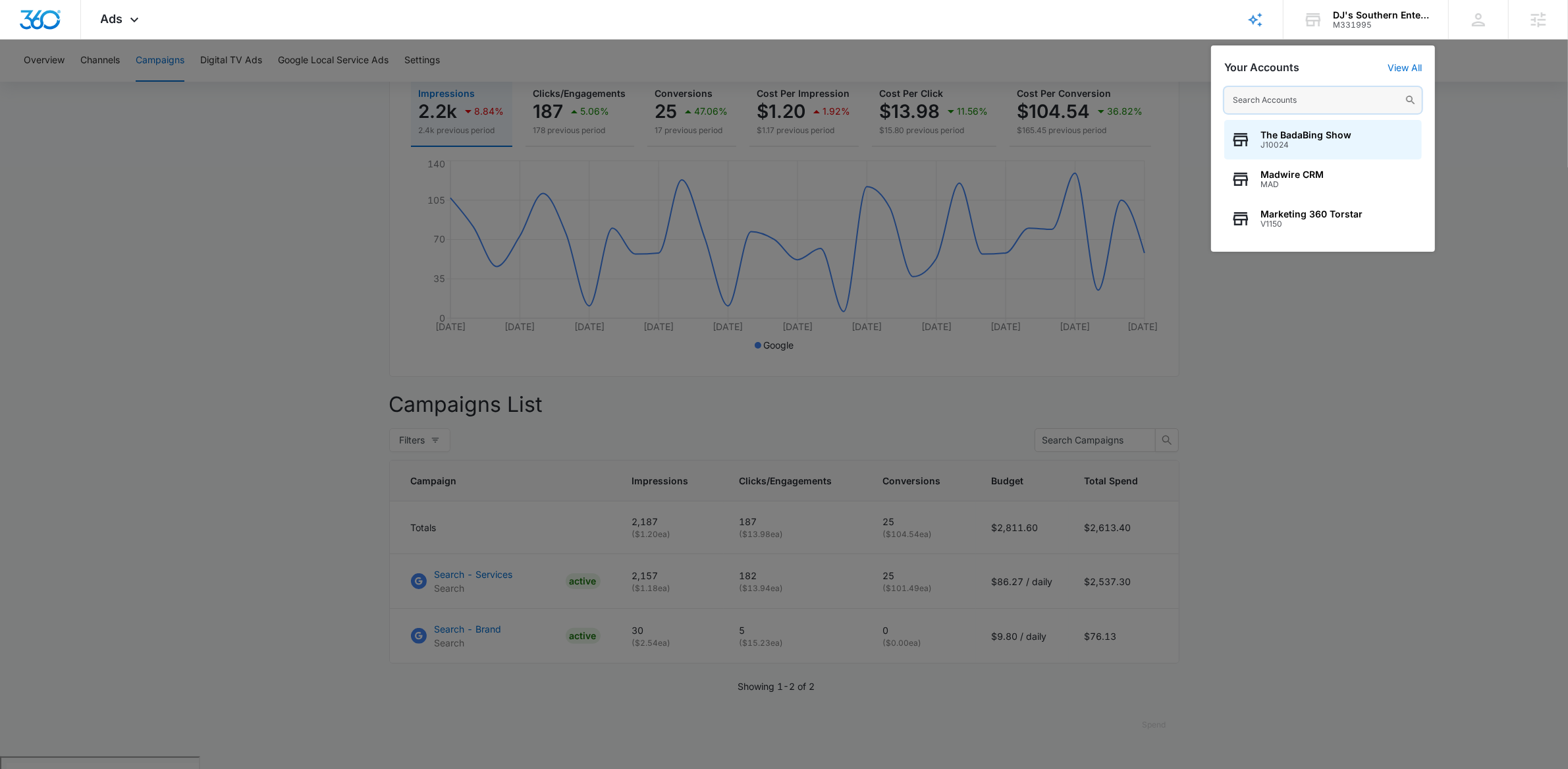
click at [1286, 98] on input "text" at bounding box center [1323, 100] width 198 height 26
paste input "M63577"
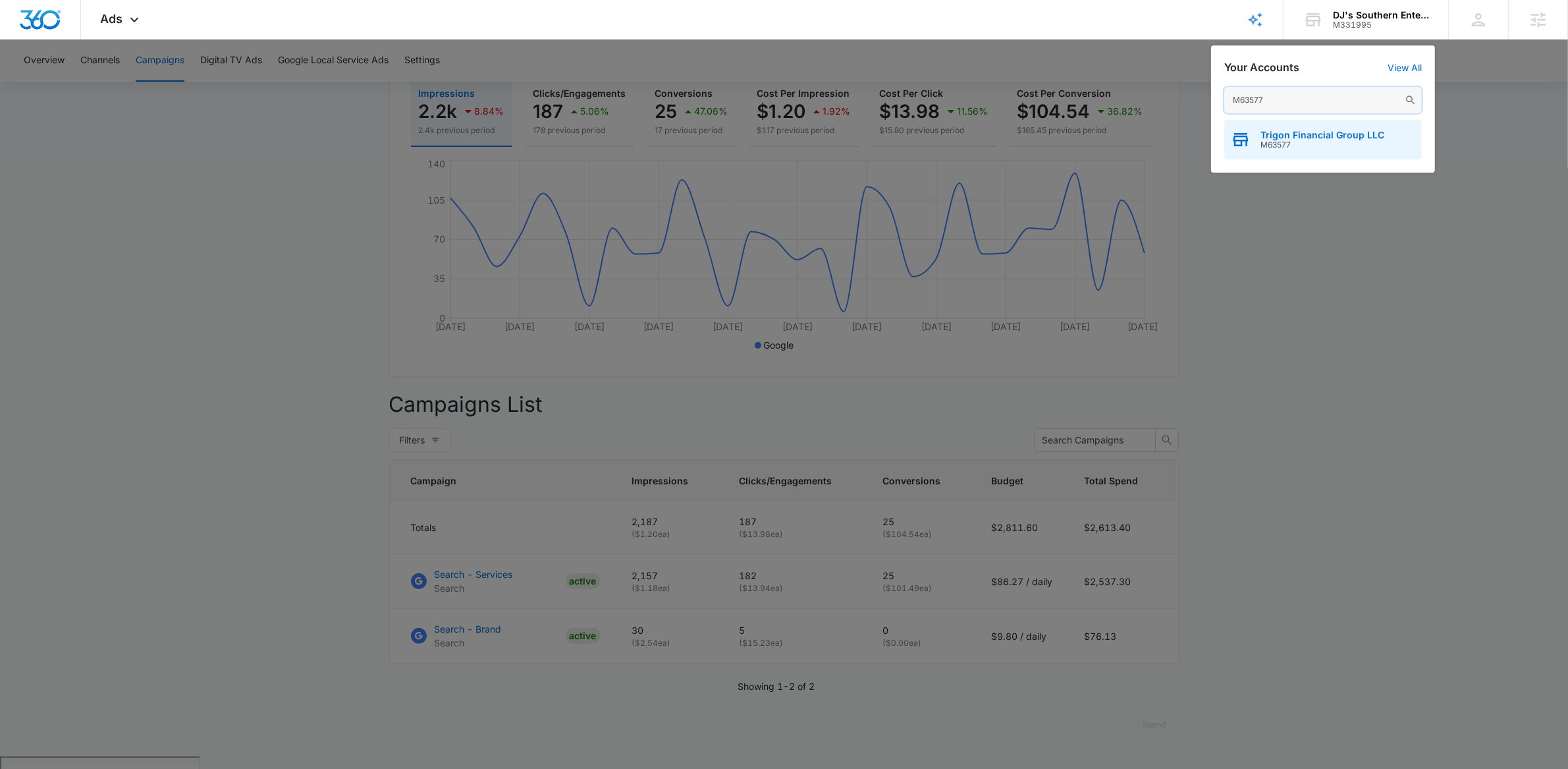
type input "M63577"
click at [1284, 149] on span "M63577" at bounding box center [1322, 145] width 124 height 9
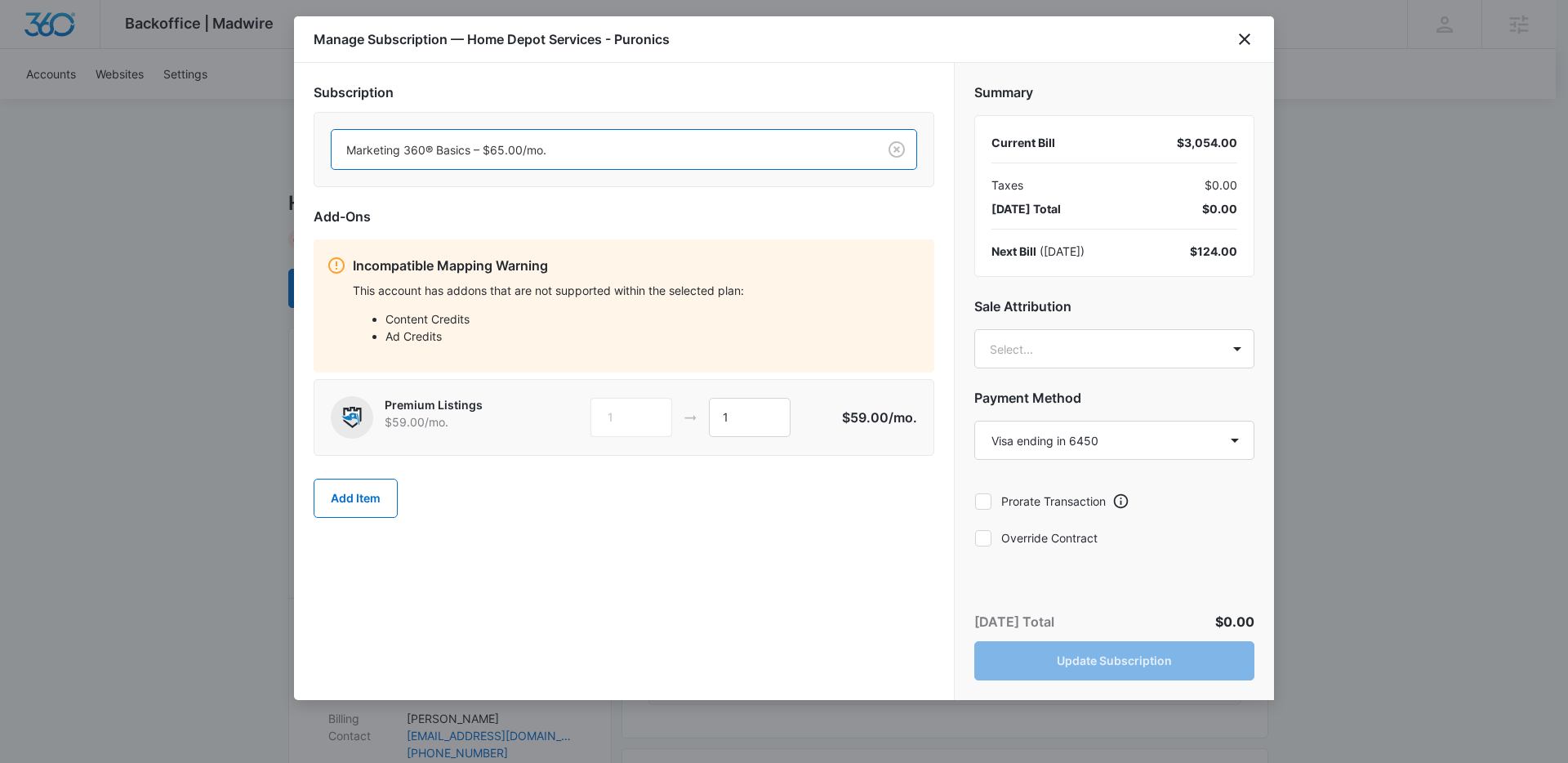
select select "pm_1RhhDnA4n8RTgNjUNFJBp3D3"
click at [800, 428] on div "1 1" at bounding box center [715, 417] width 250 height 39
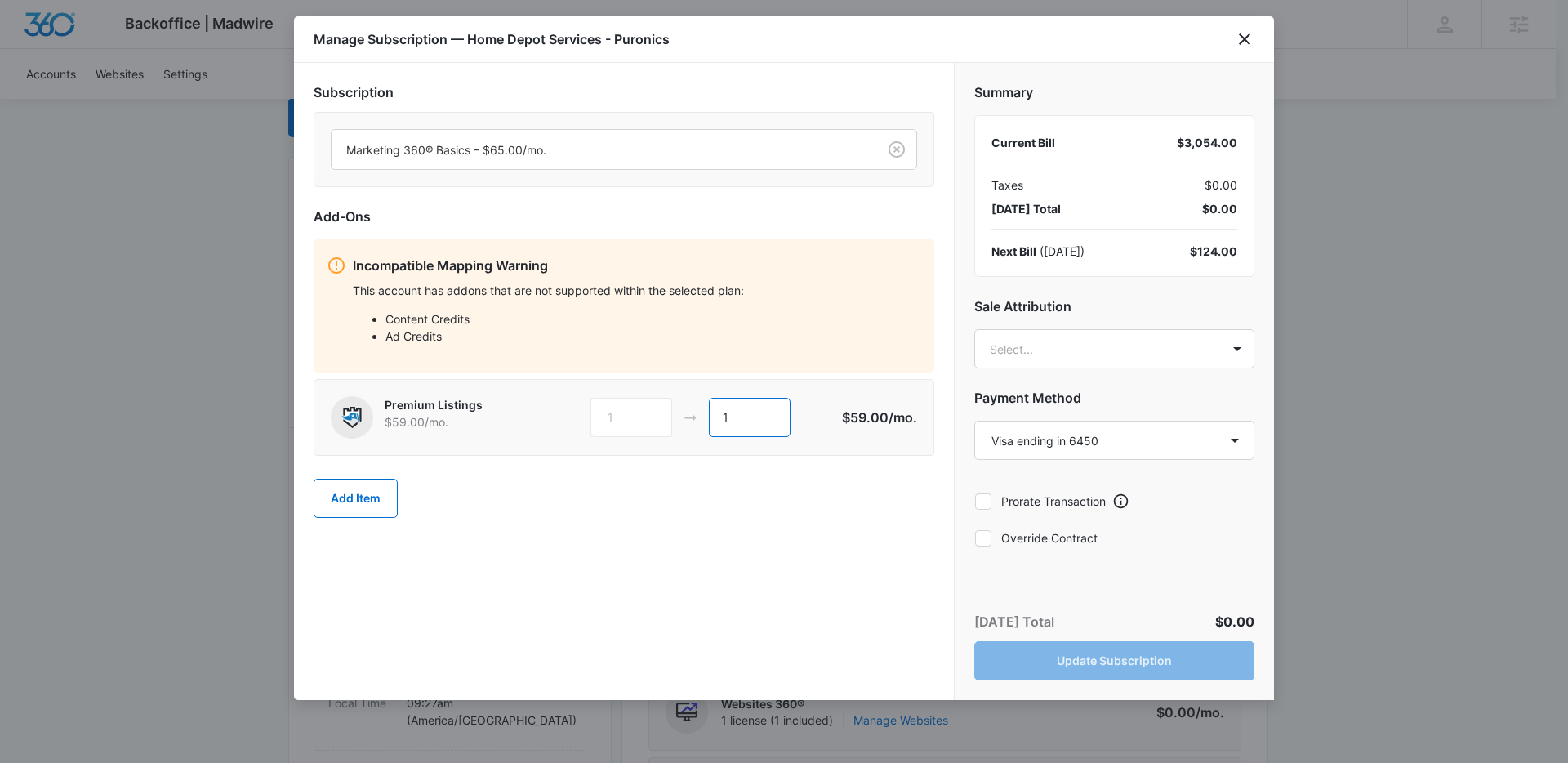
click at [749, 426] on input "1" at bounding box center [749, 417] width 81 height 39
type input "0"
click at [667, 499] on div "Add Item" at bounding box center [623, 498] width 621 height 72
click at [988, 536] on icon at bounding box center [983, 538] width 15 height 15
click at [975, 537] on input "Override Contract" at bounding box center [974, 537] width 1 height 1
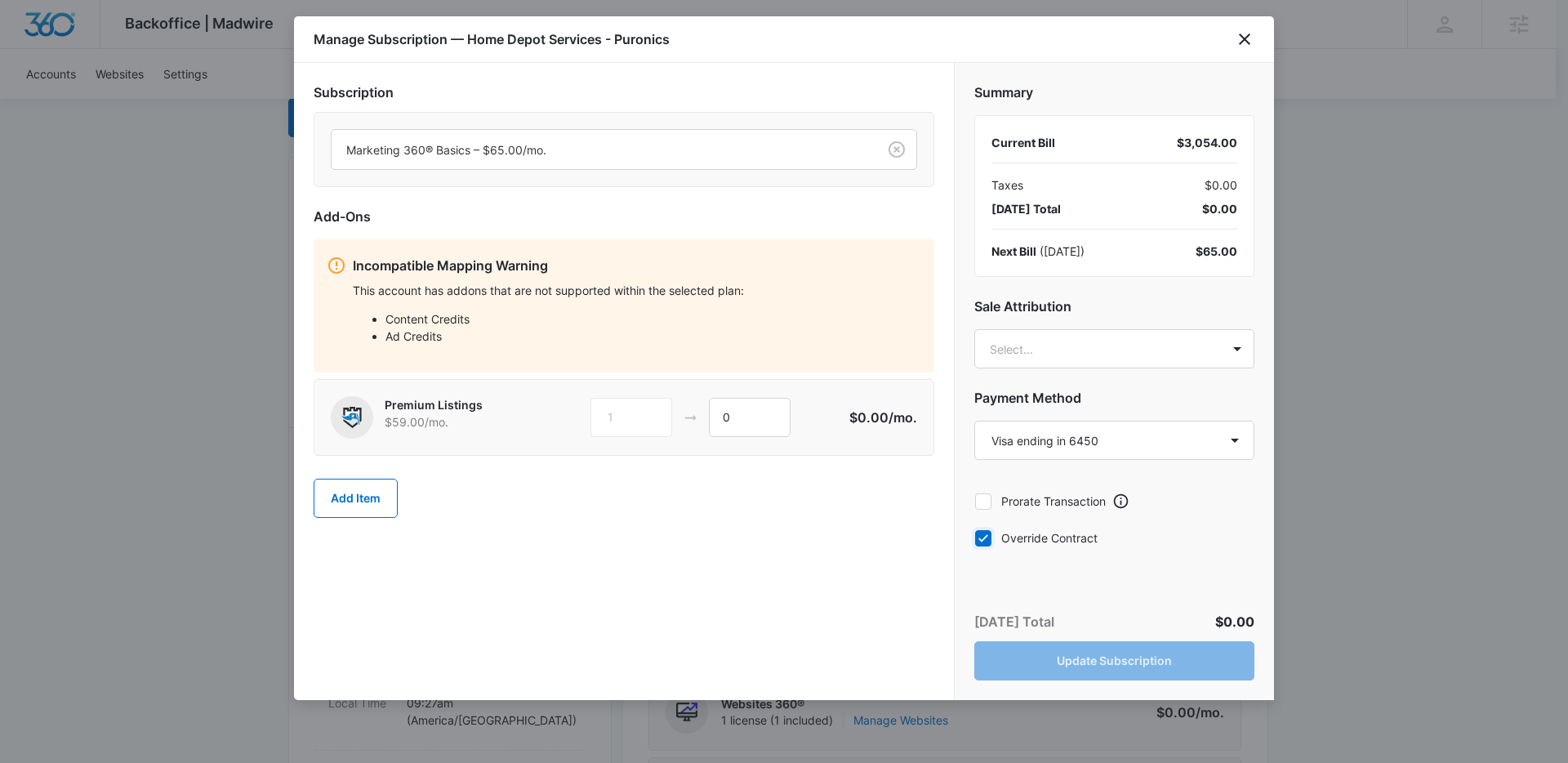
checkbox input "true"
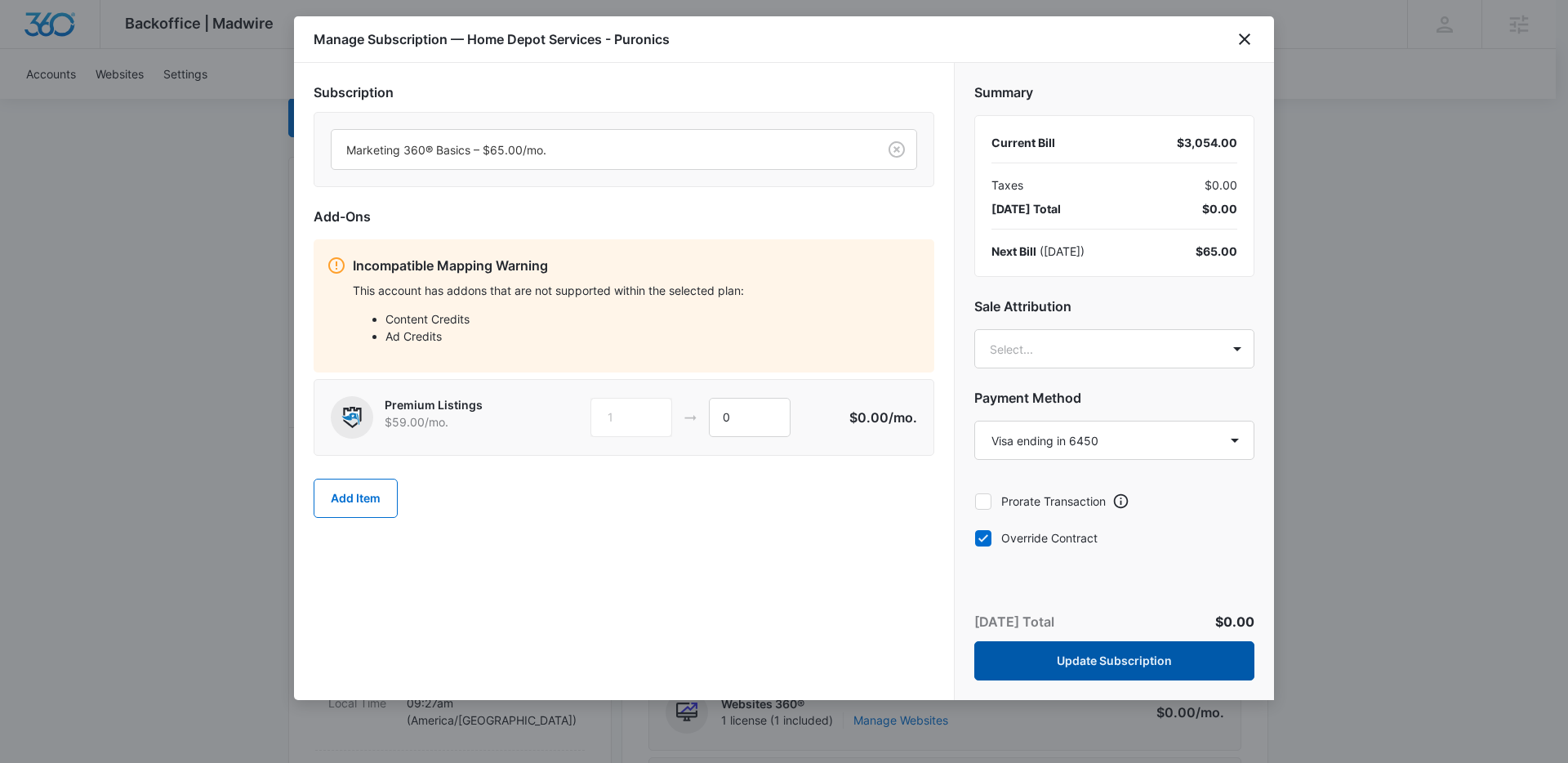
click at [1079, 660] on button "Update Subscription" at bounding box center [1114, 660] width 280 height 39
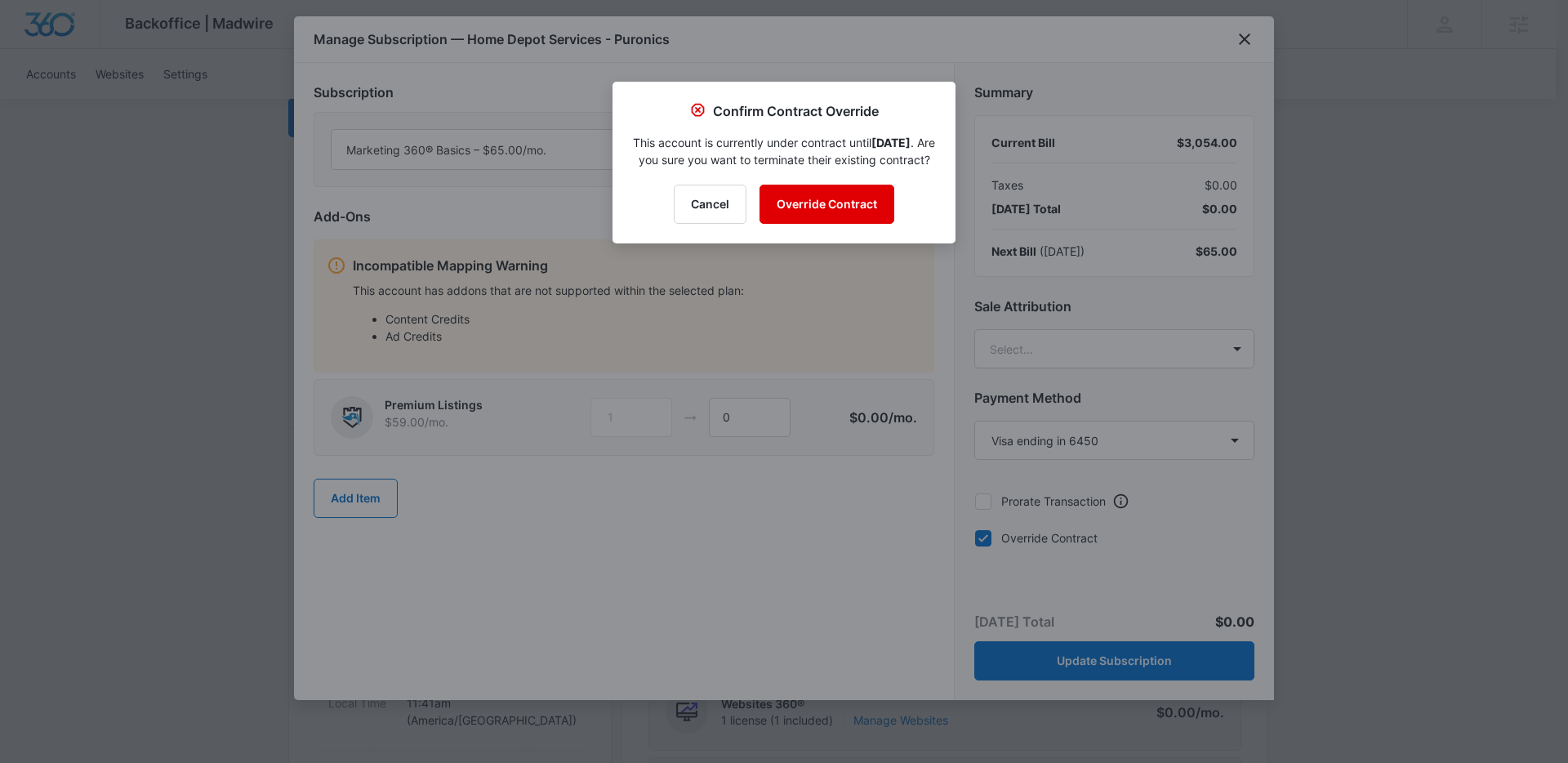
click at [851, 218] on button "Override Contract" at bounding box center [827, 204] width 135 height 39
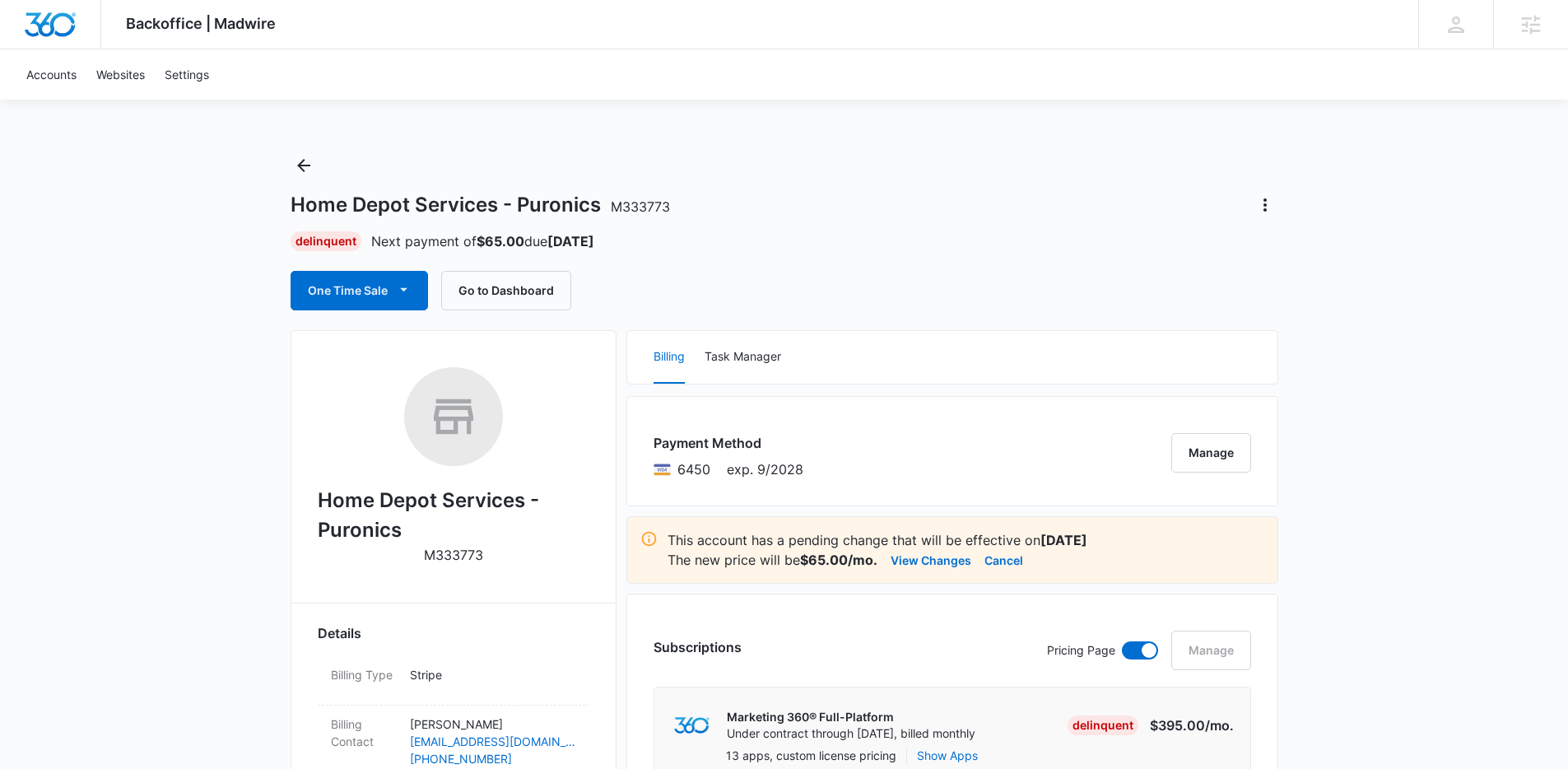
click at [642, 208] on span "M333773" at bounding box center [640, 207] width 60 height 17
click at [775, 204] on div "Home Depot Services - Puronics M333773" at bounding box center [785, 205] width 988 height 26
drag, startPoint x: 612, startPoint y: 208, endPoint x: 680, endPoint y: 208, distance: 68.0
click at [680, 208] on div "Home Depot Services - Puronics M333773" at bounding box center [785, 205] width 988 height 26
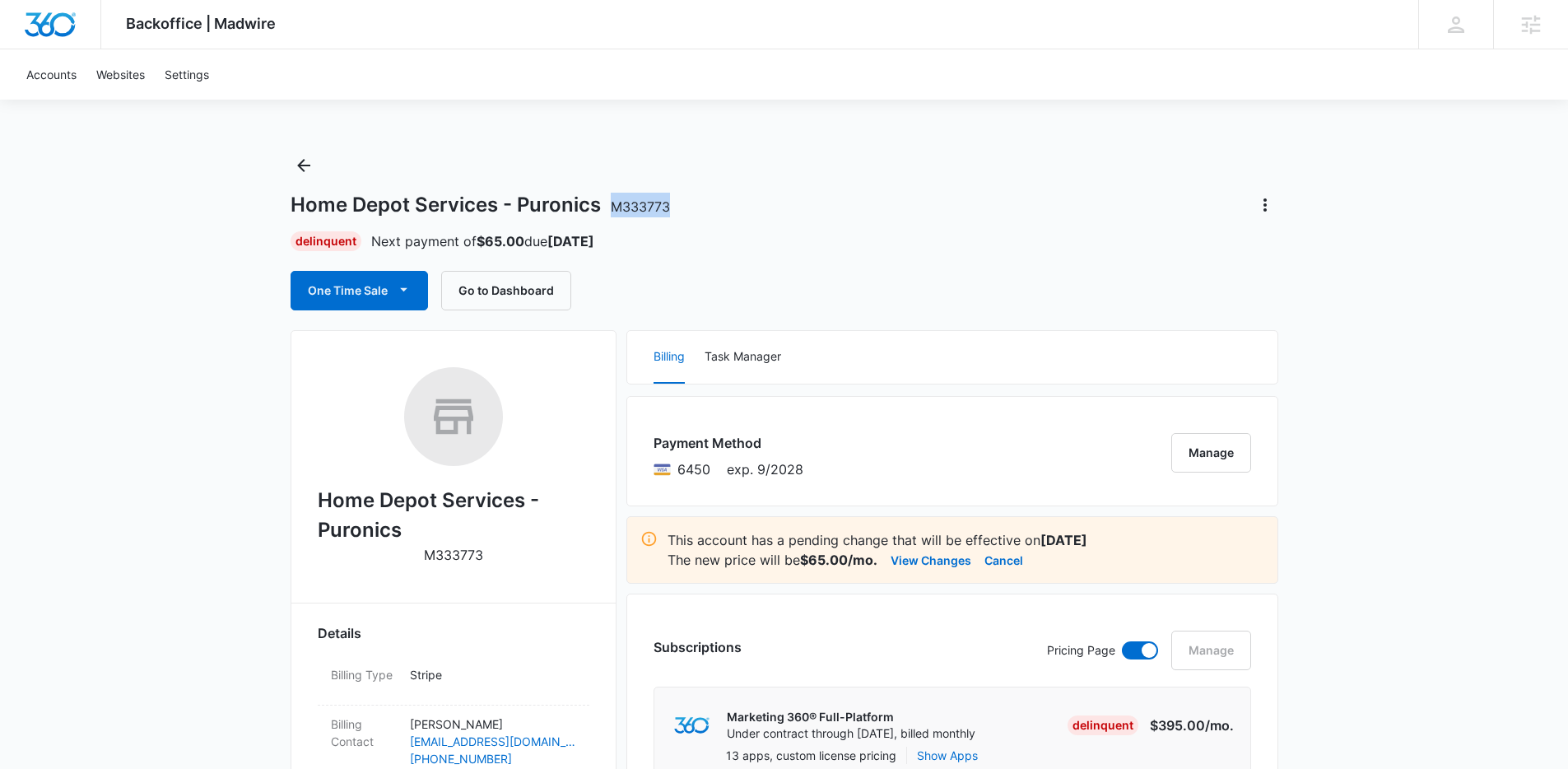
copy span "M333773"
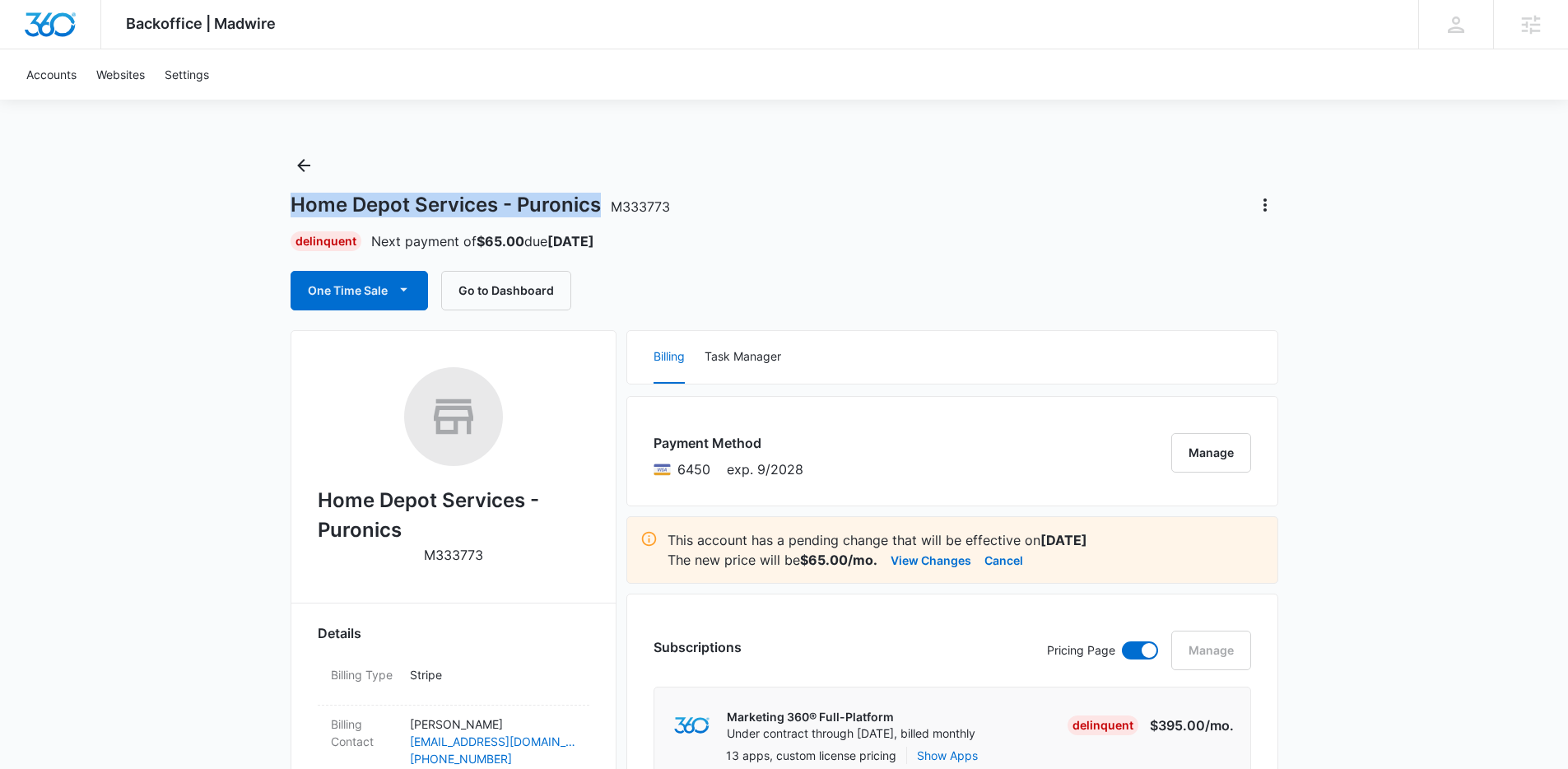
drag, startPoint x: 290, startPoint y: 205, endPoint x: 596, endPoint y: 201, distance: 306.0
click at [596, 201] on h1 "Home Depot Services - Puronics M333773" at bounding box center [480, 205] width 379 height 24
copy h1 "Home Depot Services - Puronics"
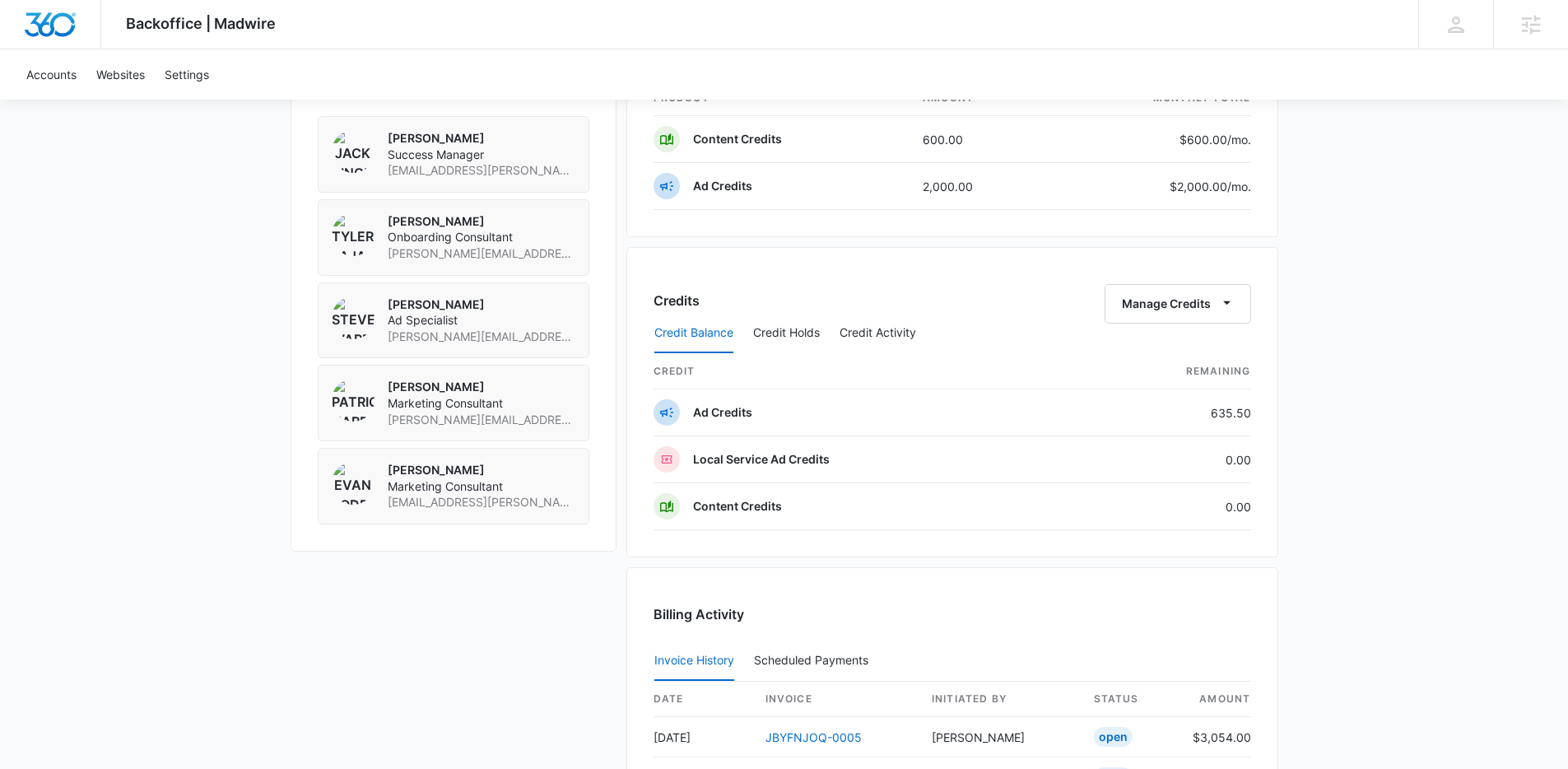
scroll to position [1611, 0]
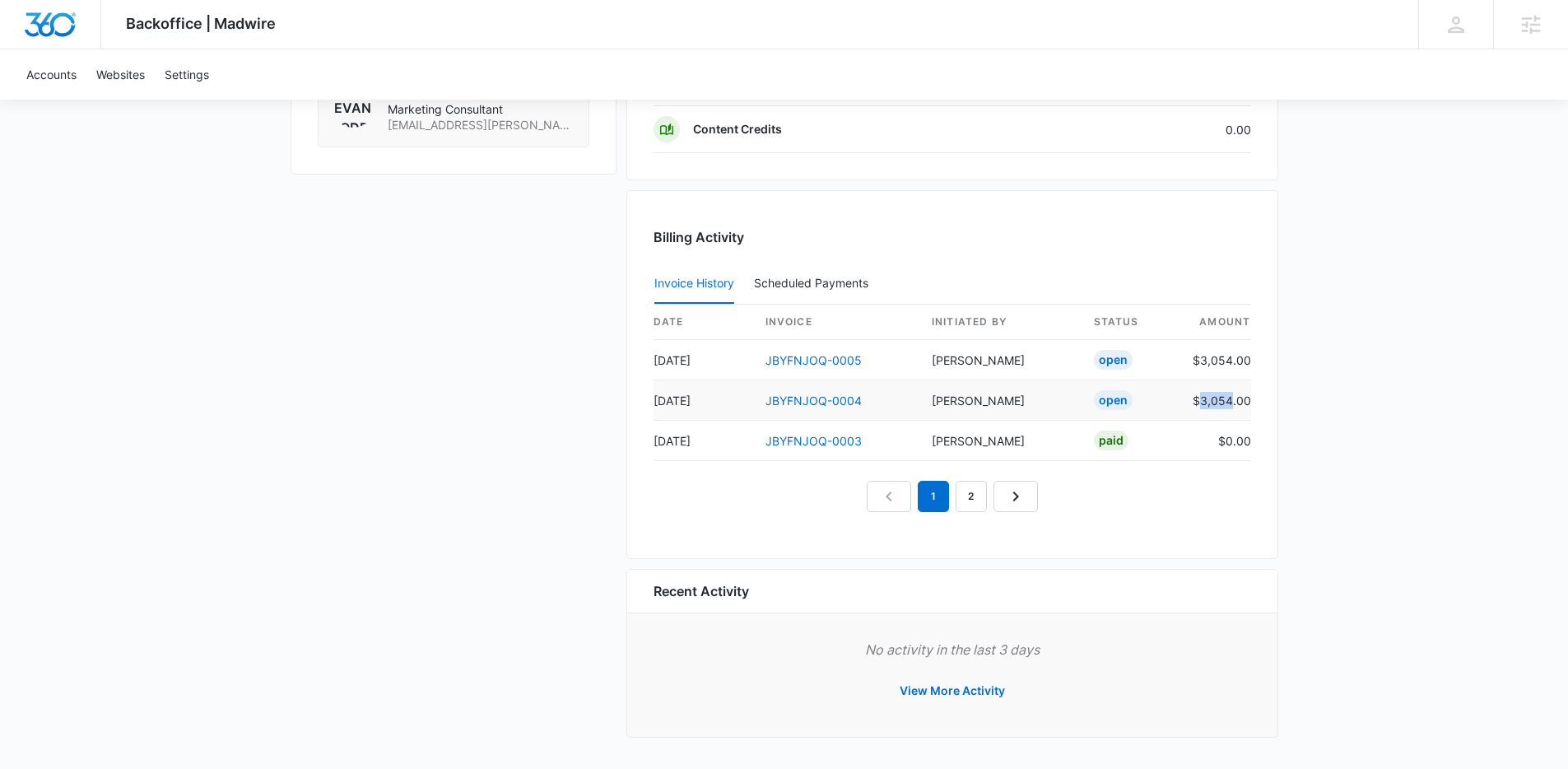
drag, startPoint x: 1204, startPoint y: 401, endPoint x: 1234, endPoint y: 405, distance: 30.3
click at [1234, 405] on td "$3,054.00" at bounding box center [1215, 400] width 72 height 40
copy td "3,054"
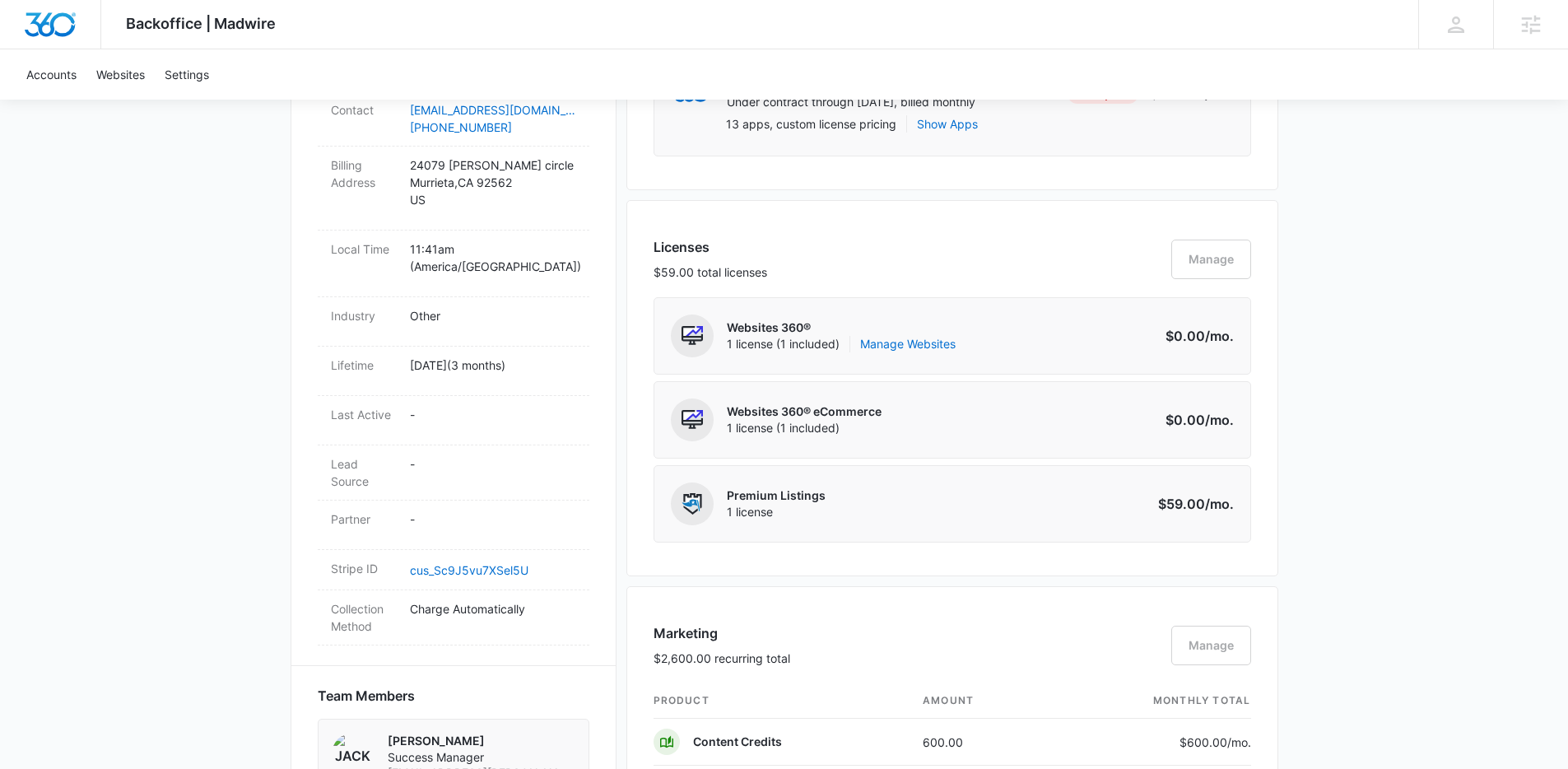
scroll to position [0, 0]
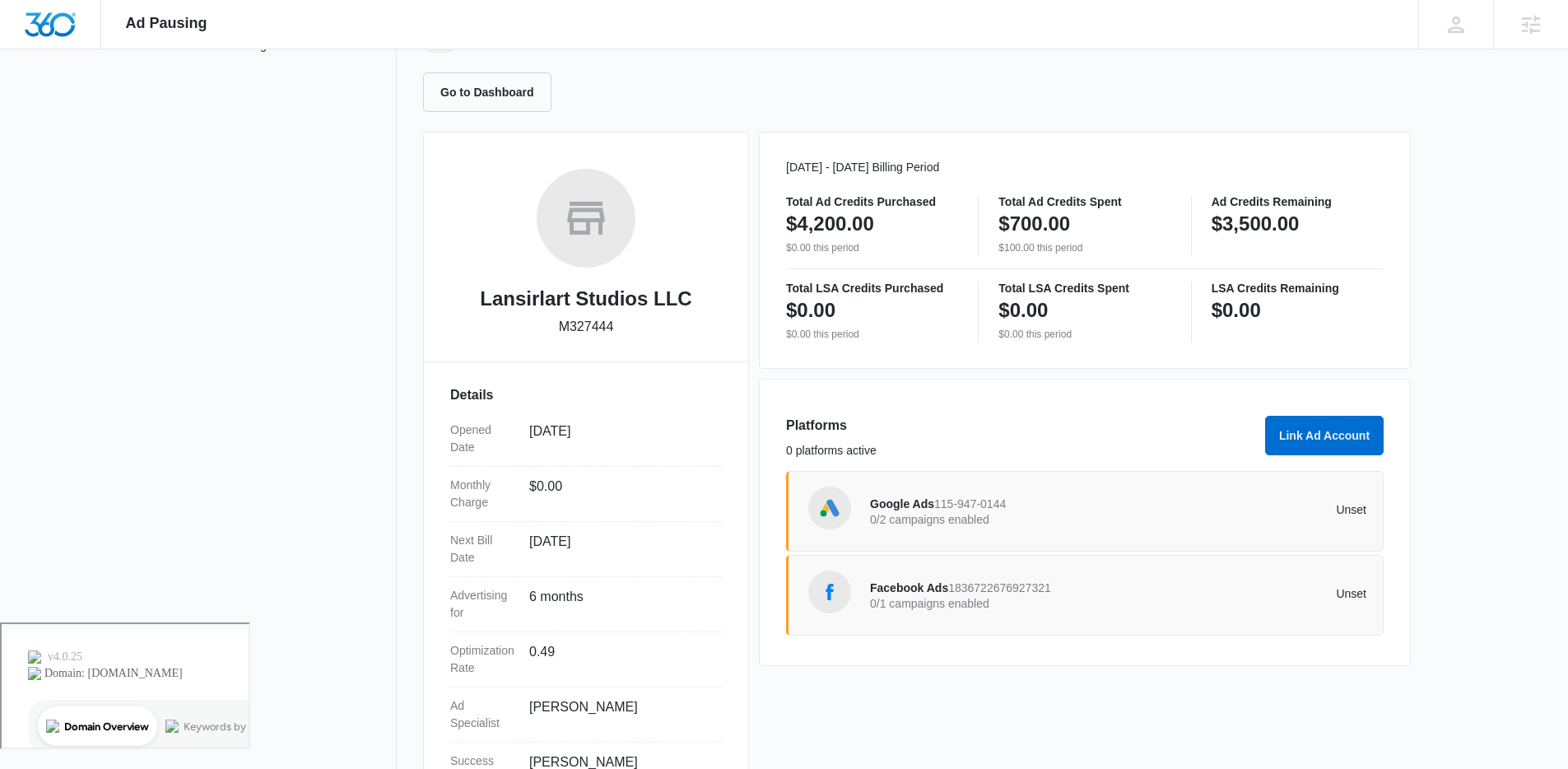
scroll to position [222, 0]
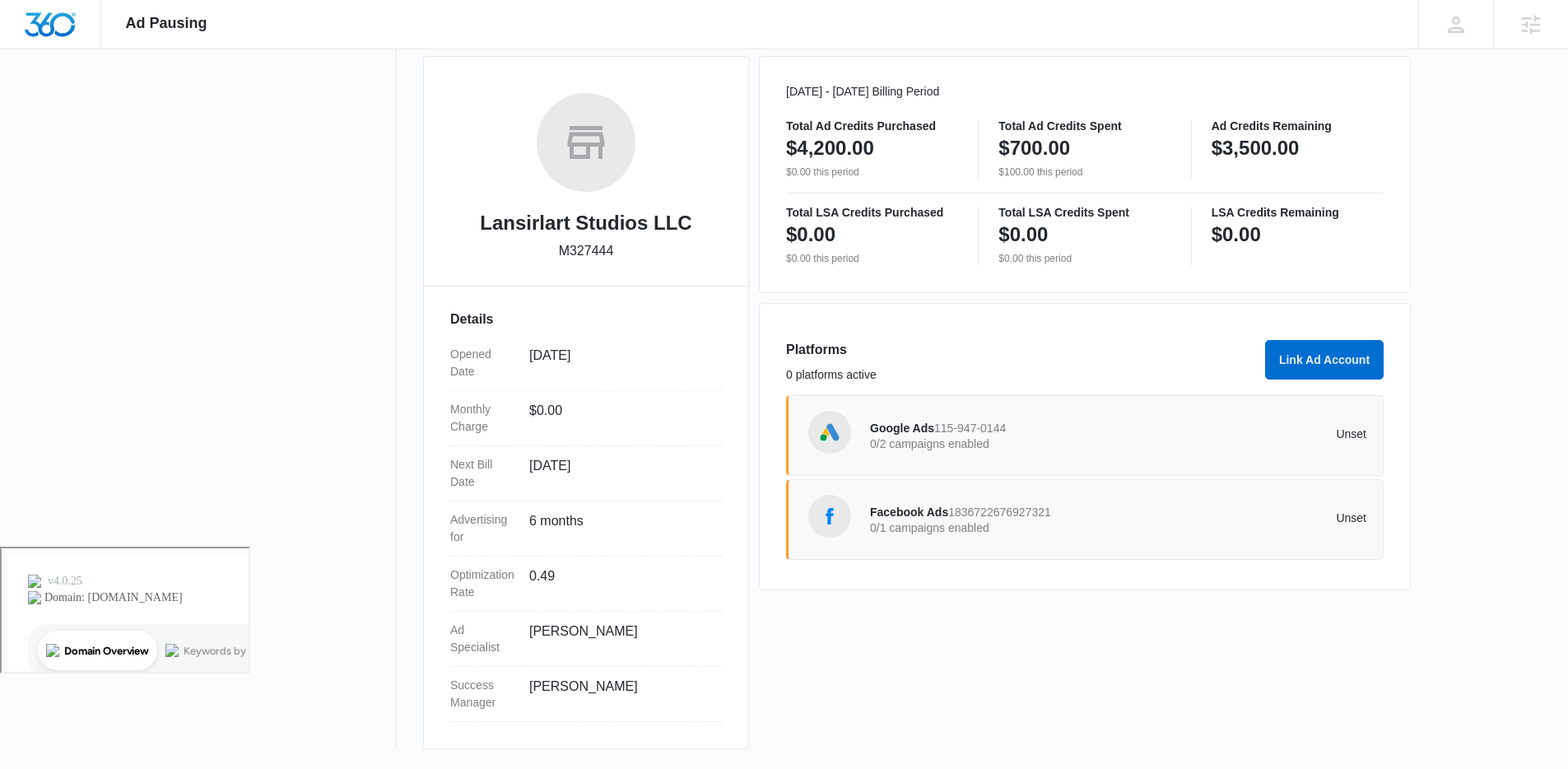
click at [875, 518] on span "Facebook Ads" at bounding box center [909, 512] width 78 height 13
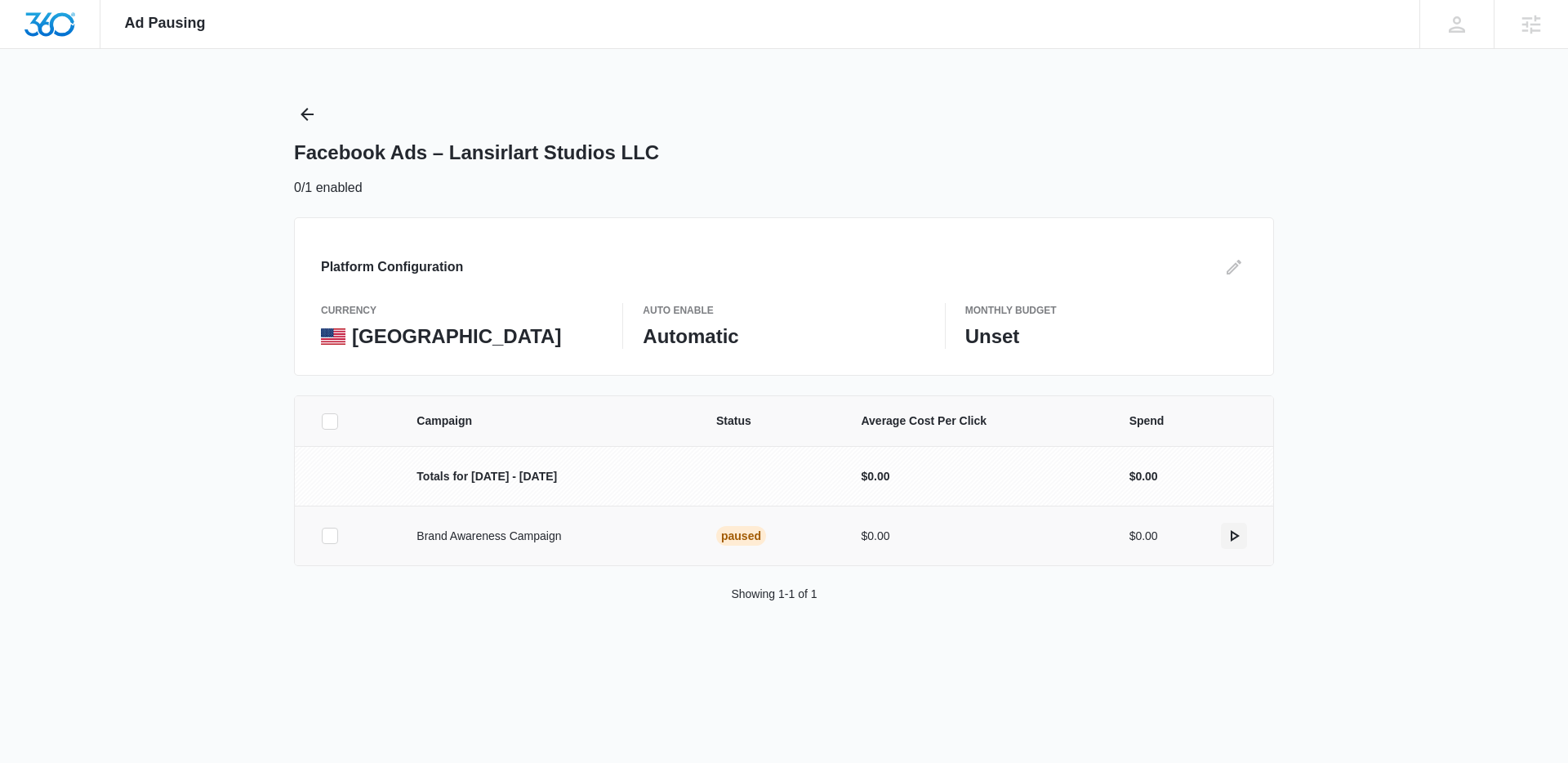
click at [1241, 538] on icon "actions.activate" at bounding box center [1234, 535] width 19 height 19
click at [314, 113] on icon "Back" at bounding box center [306, 114] width 19 height 19
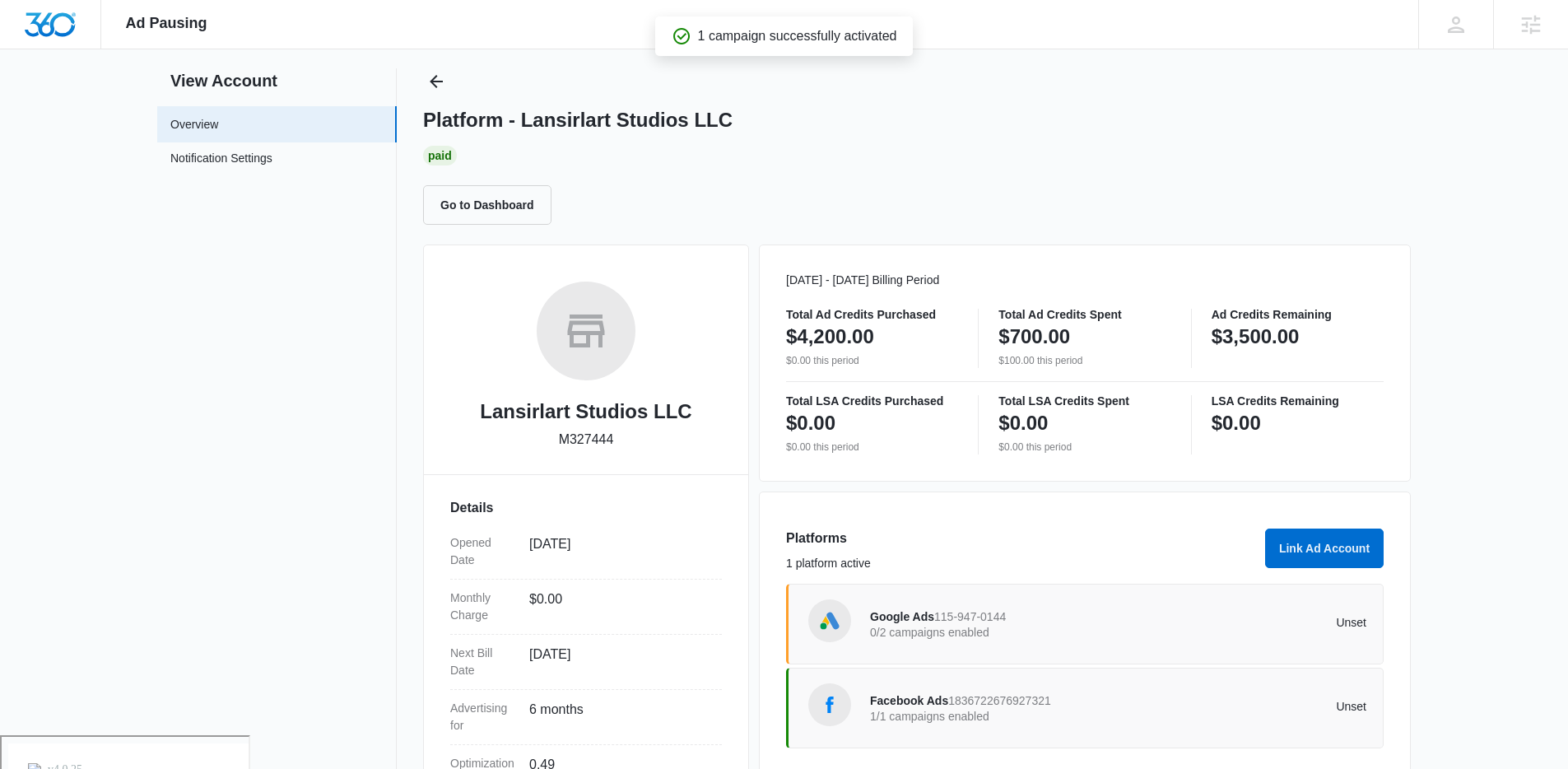
scroll to position [123, 0]
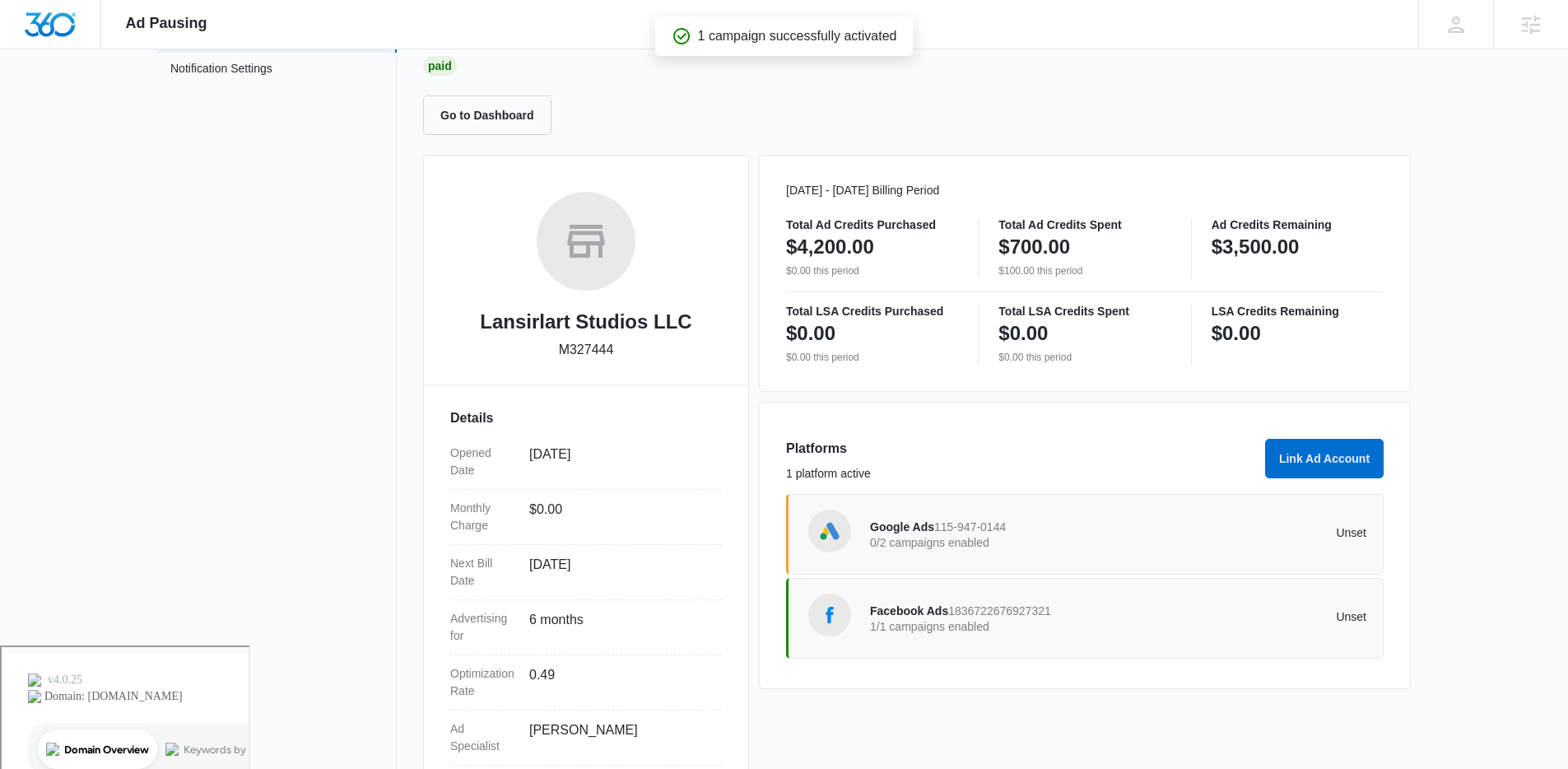
click at [947, 542] on p "0/2 campaigns enabled" at bounding box center [994, 542] width 249 height 11
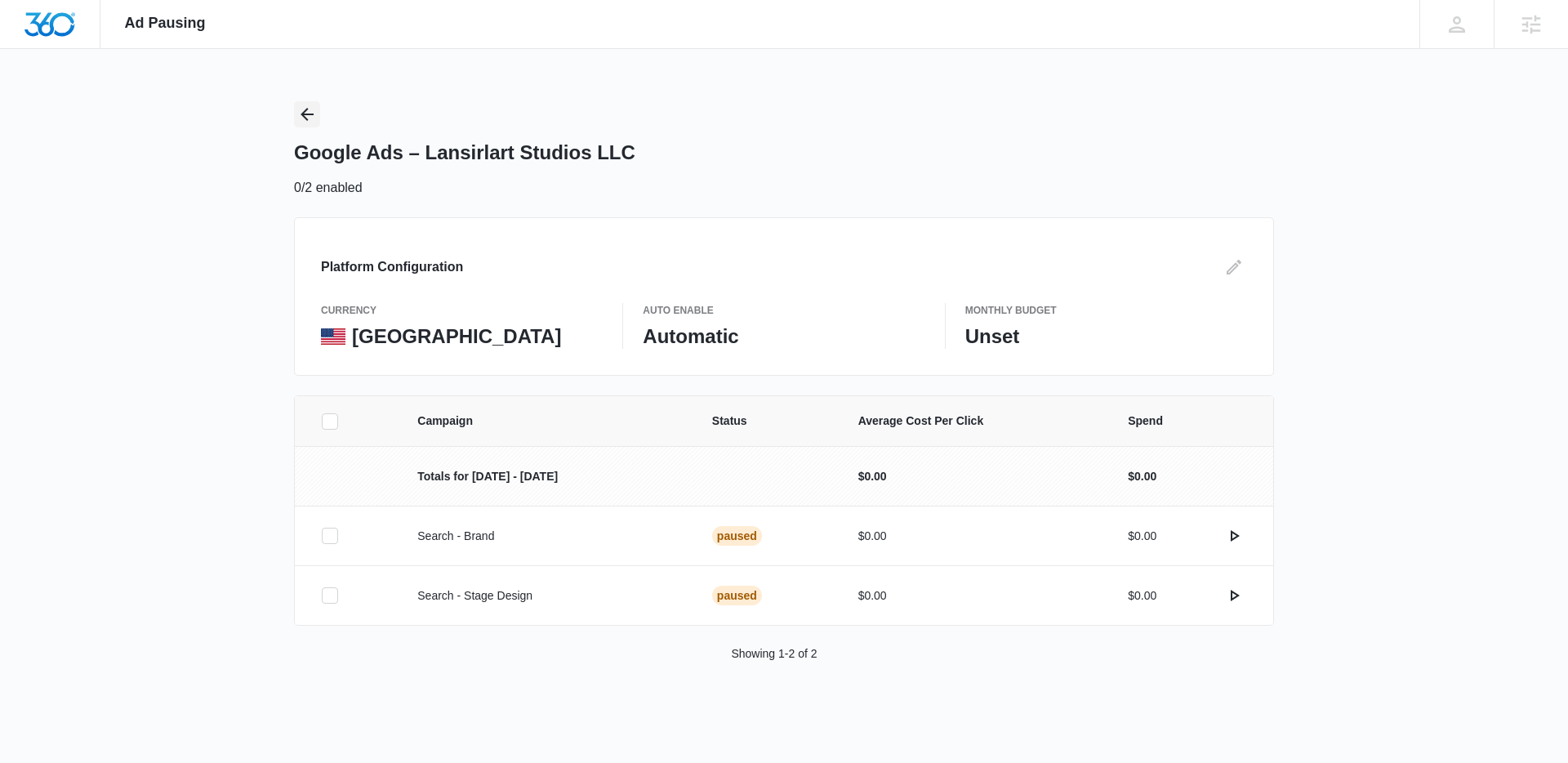
click at [308, 110] on icon "Back" at bounding box center [306, 114] width 19 height 19
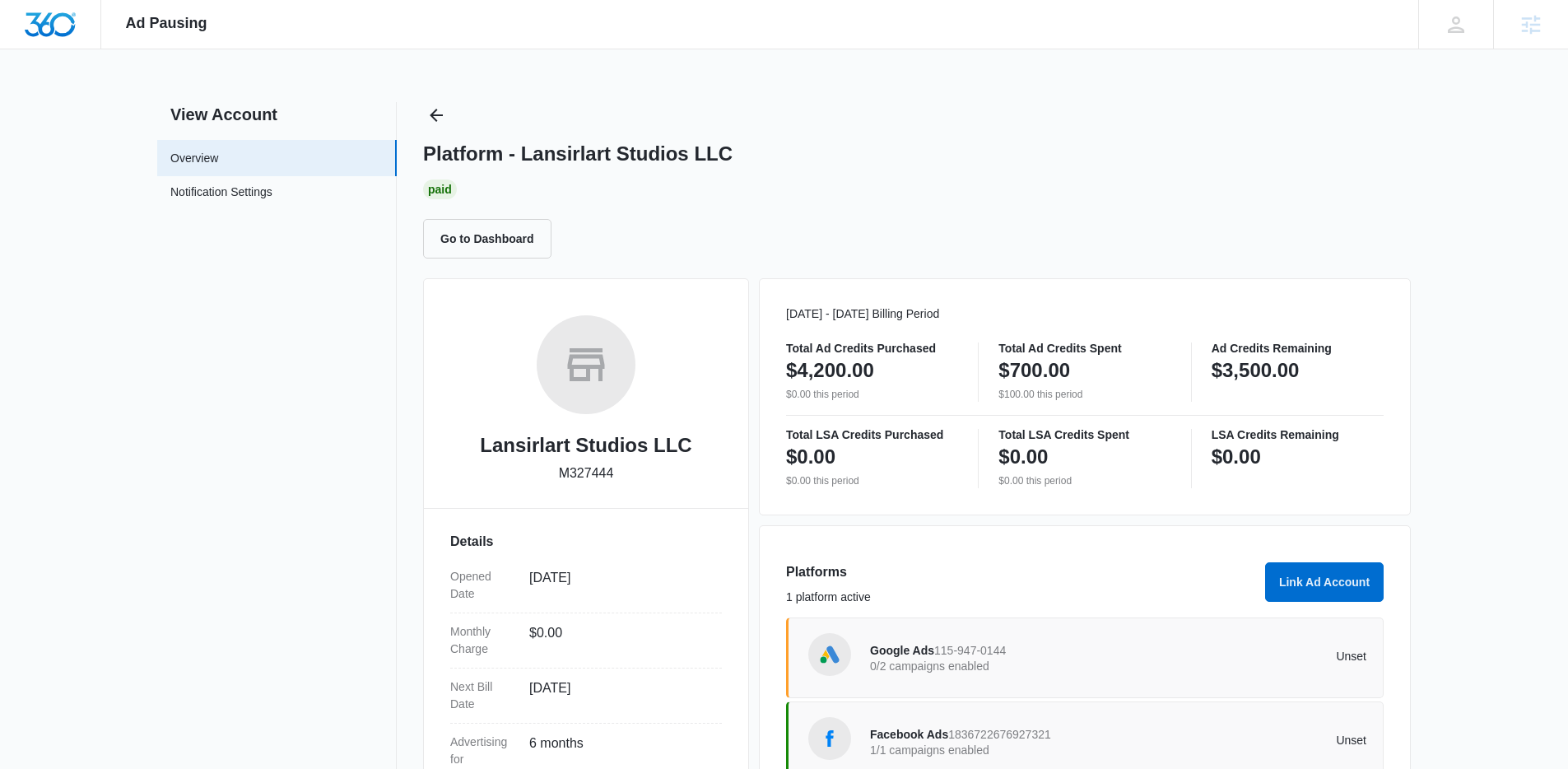
click at [502, 24] on div "Ad Pausing Apps Reputation Forms CRM Email Social Payments POS Content Ads Inte…" at bounding box center [784, 24] width 1568 height 49
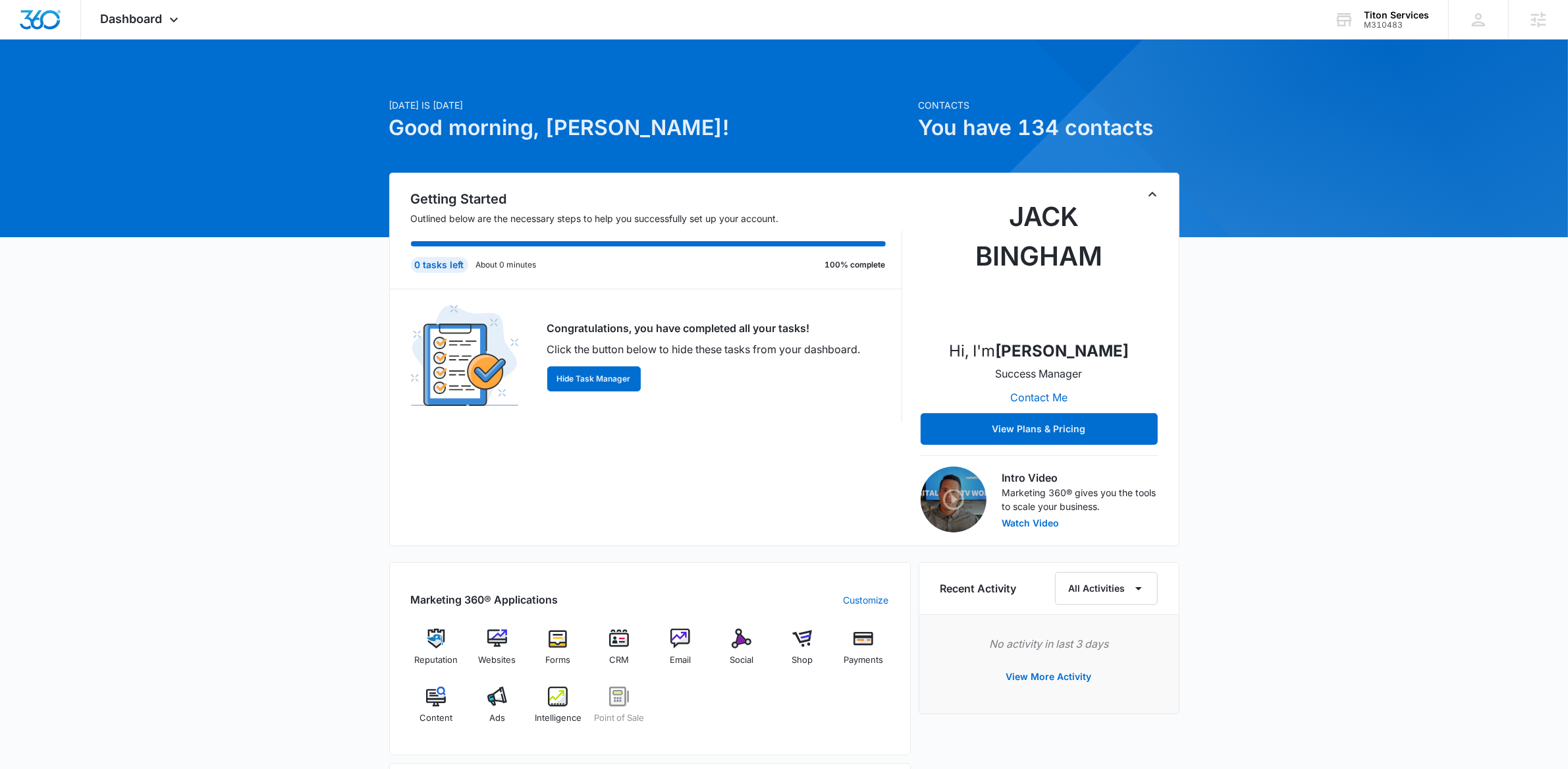
click at [274, 306] on div "[DATE] is [DATE] Good morning, [PERSON_NAME]! Contacts You have 134 contacts Ge…" at bounding box center [784, 618] width 1568 height 1126
click at [183, 22] on div "Dashboard Apps Reputation Websites Forms CRM Email Social Shop Payments POS Con…" at bounding box center [142, 19] width 121 height 39
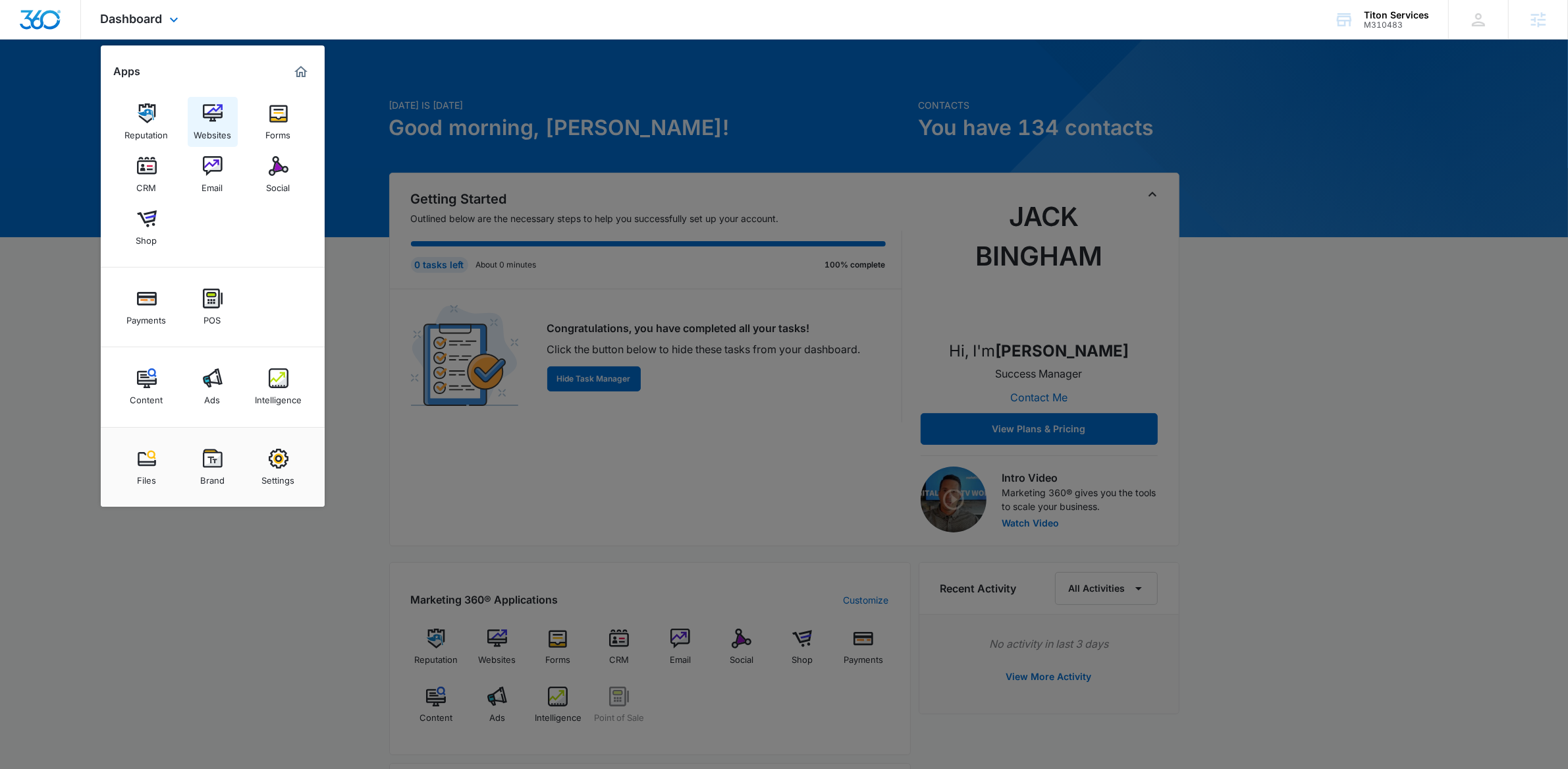
click at [217, 104] on img at bounding box center [212, 113] width 19 height 19
